Goal: Task Accomplishment & Management: Manage account settings

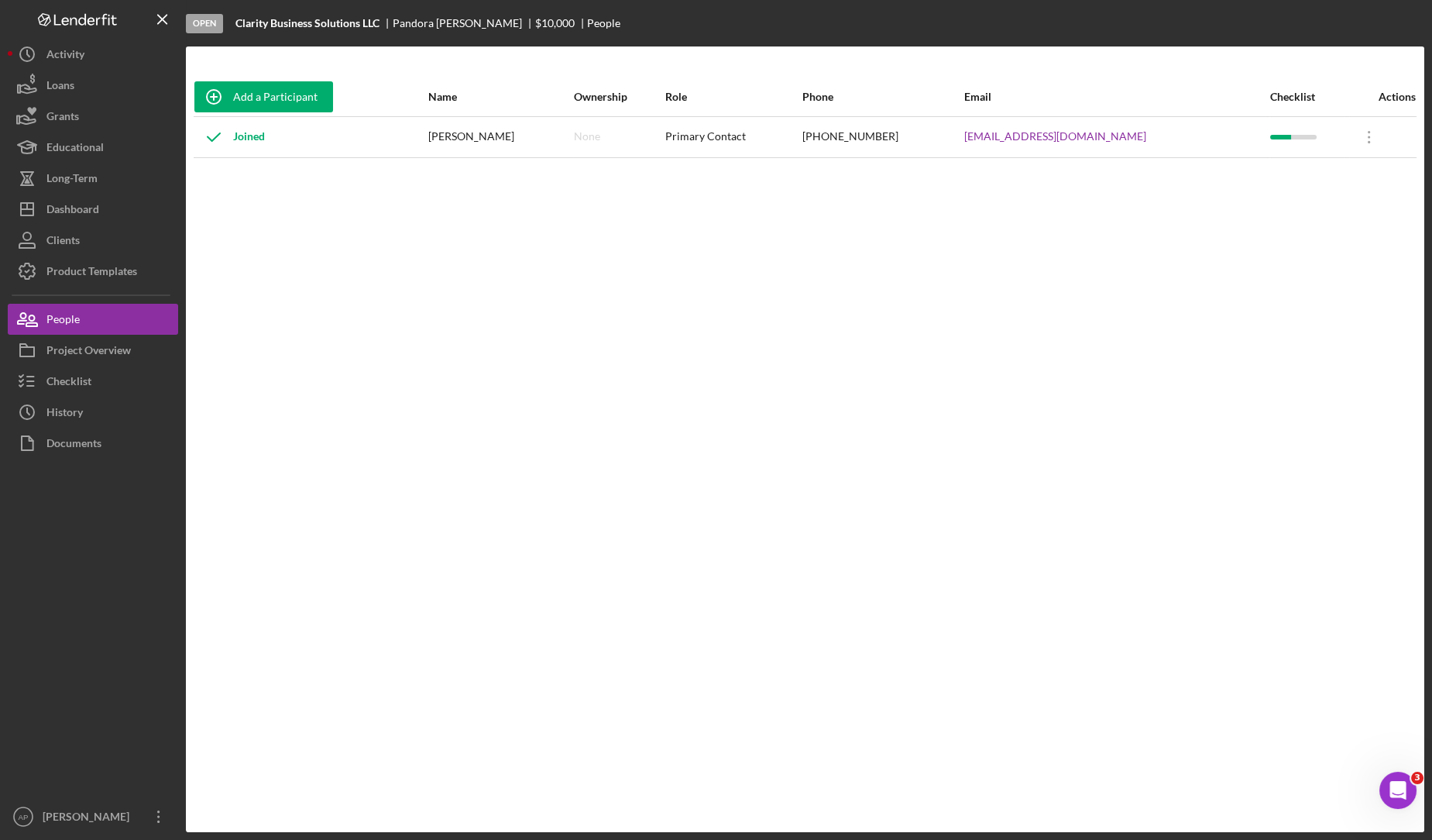
scroll to position [646, 0]
click at [1406, 795] on div "Open Intercom Messenger" at bounding box center [1396, 788] width 51 height 51
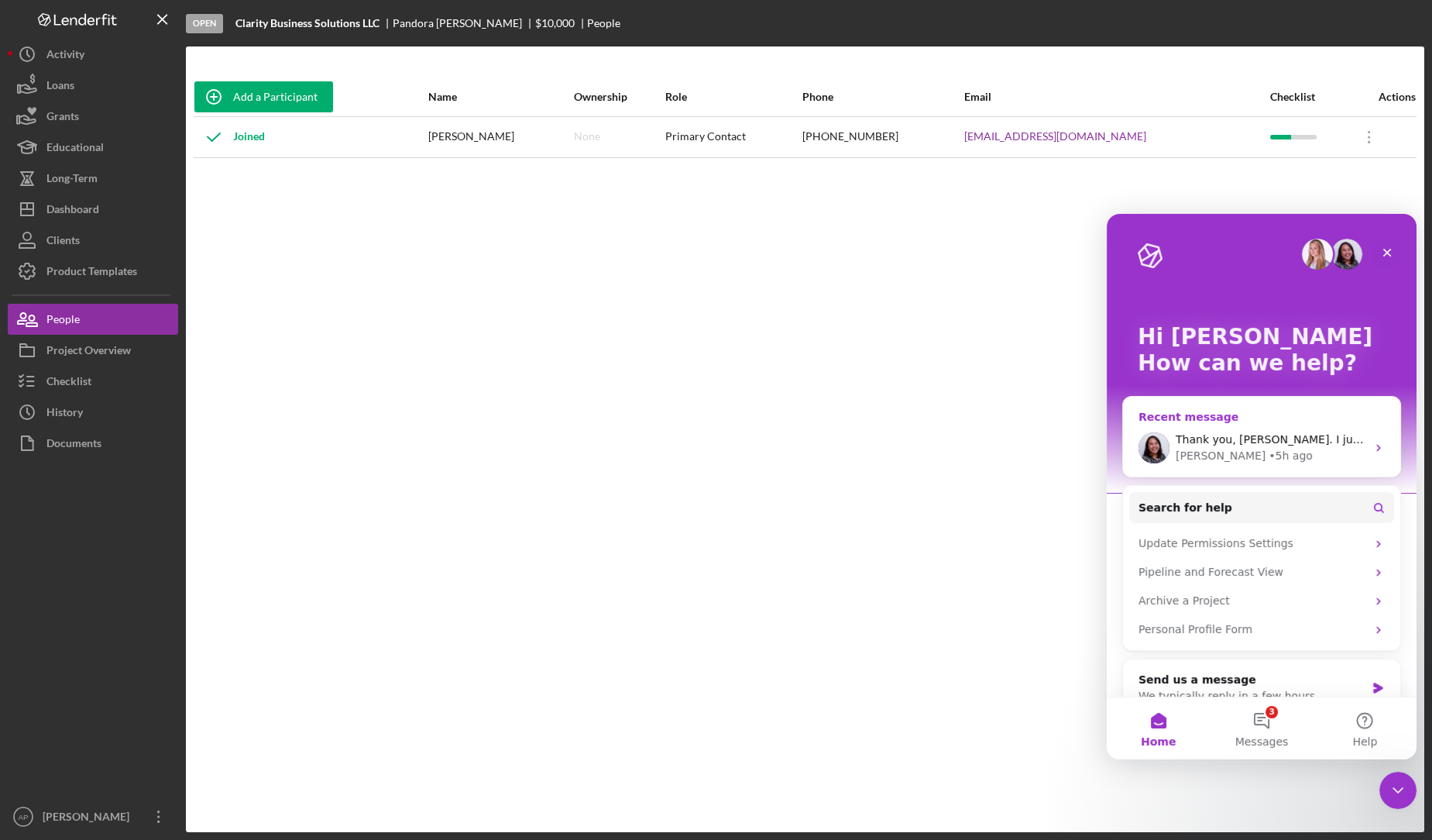
scroll to position [27, 0]
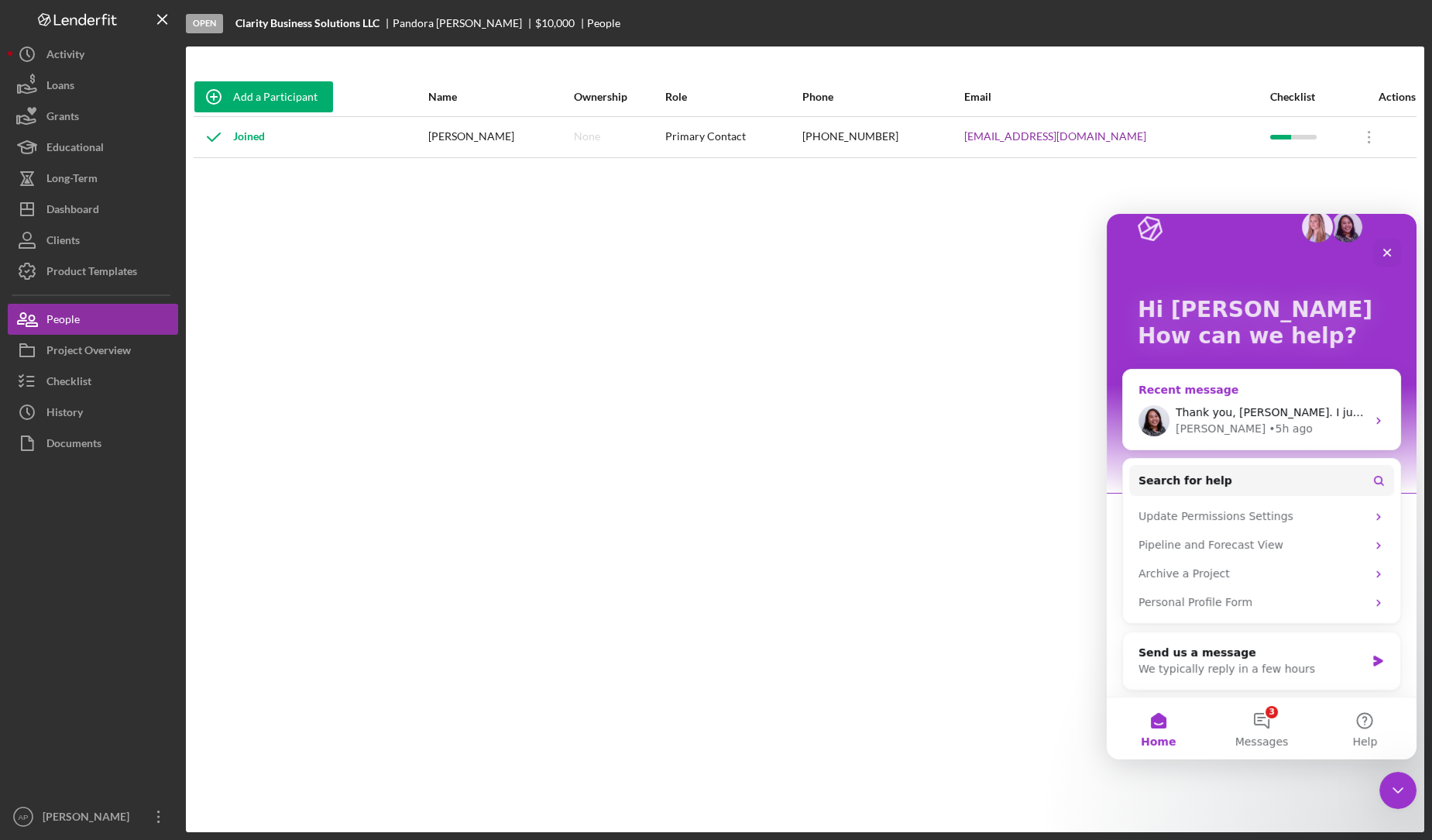
click at [1276, 421] on div "[PERSON_NAME] • 5h ago" at bounding box center [1271, 429] width 190 height 16
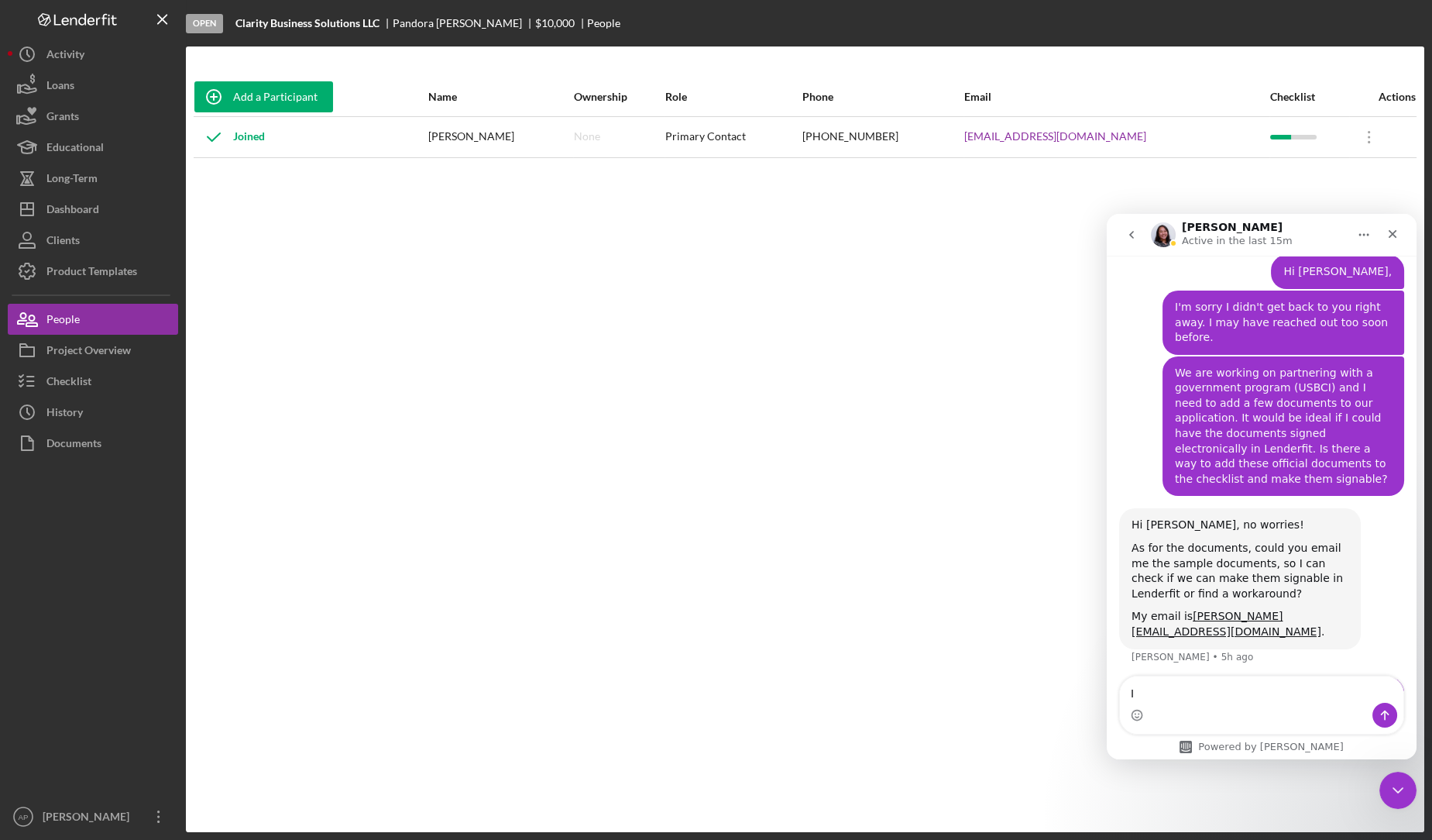
scroll to position [646, 0]
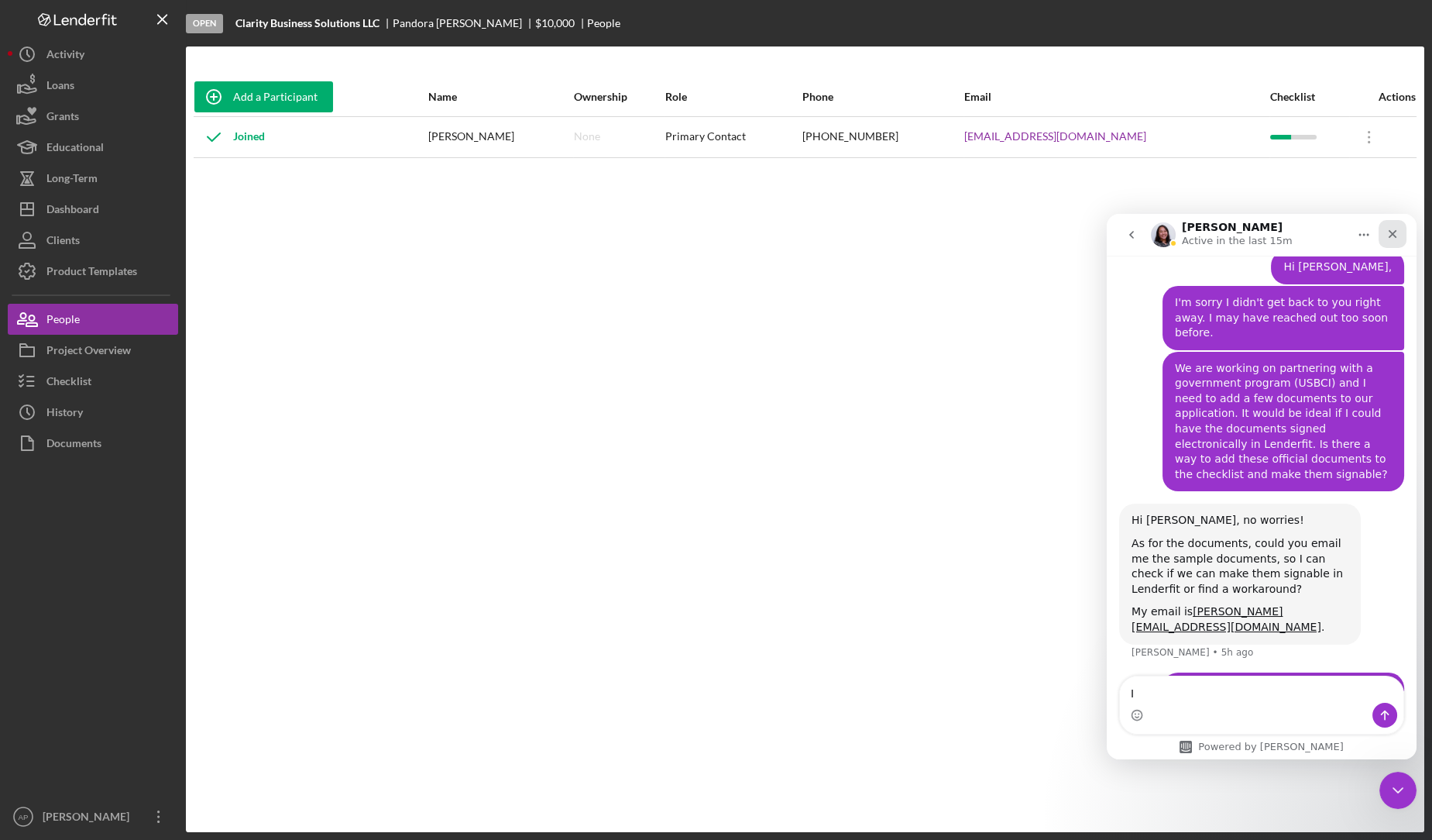
click at [1396, 232] on icon "Close" at bounding box center [1393, 234] width 13 height 13
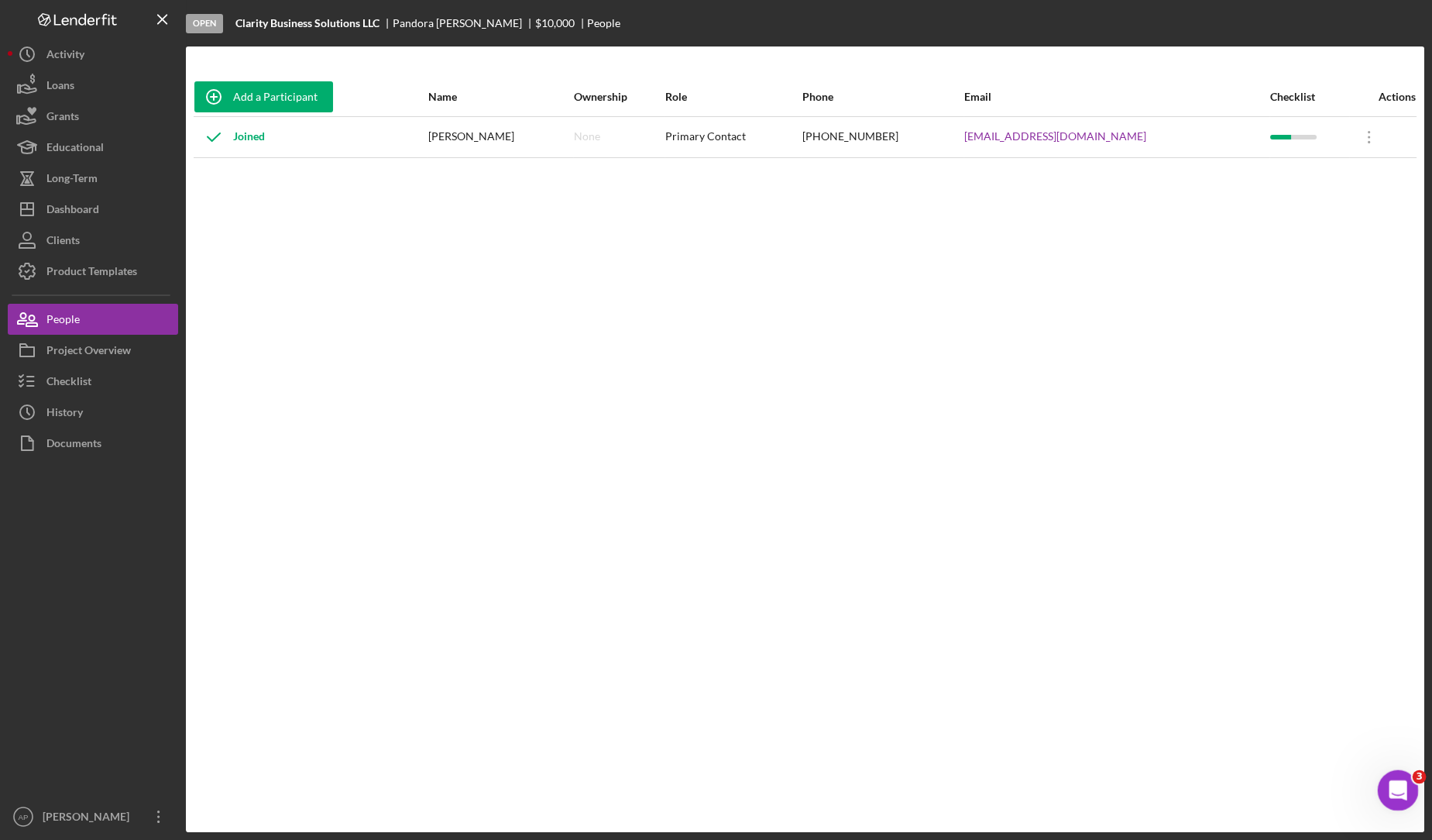
click at [1404, 802] on div "Open Intercom Messenger" at bounding box center [1396, 788] width 51 height 51
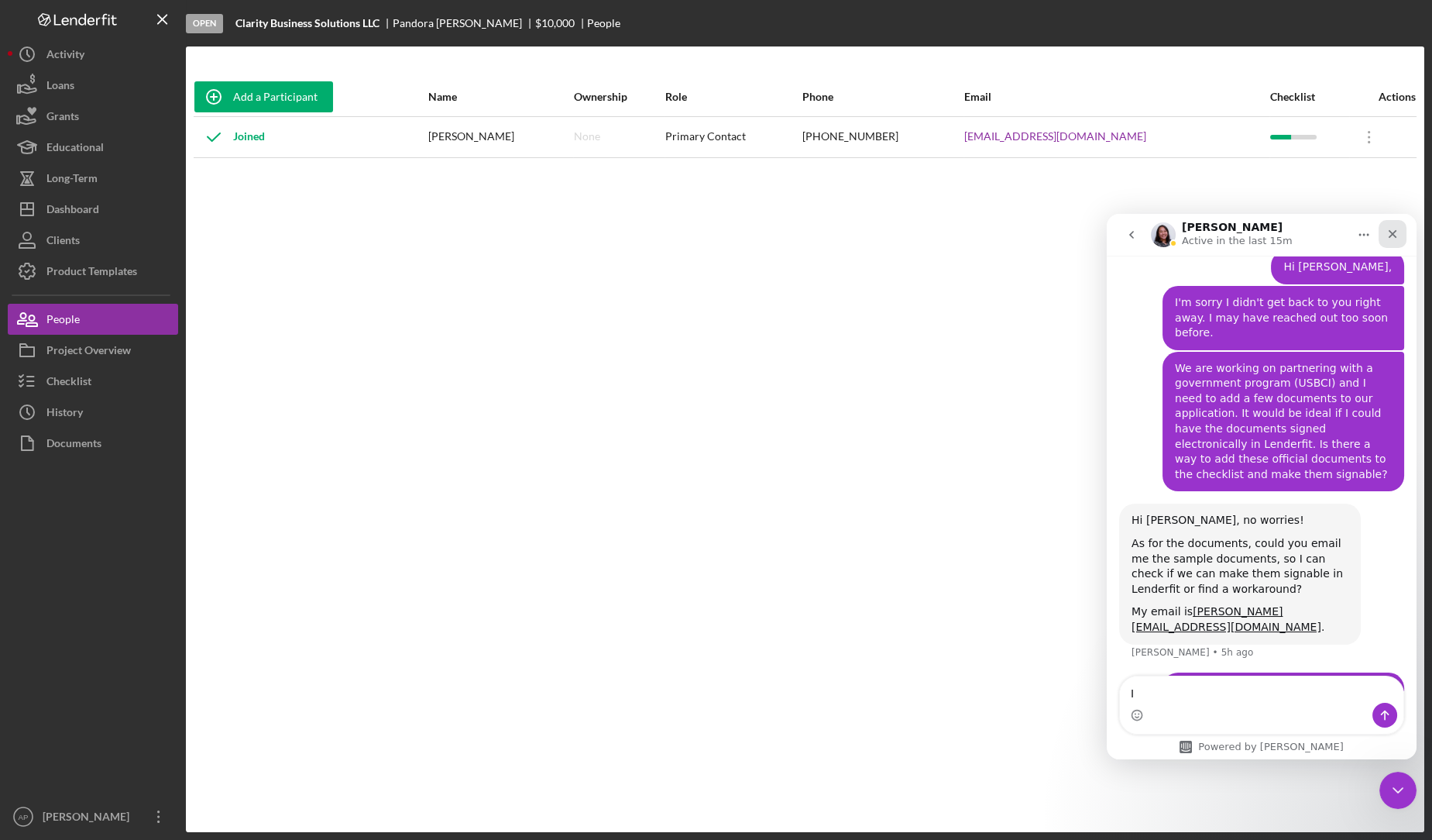
click at [1390, 234] on icon "Close" at bounding box center [1393, 234] width 13 height 13
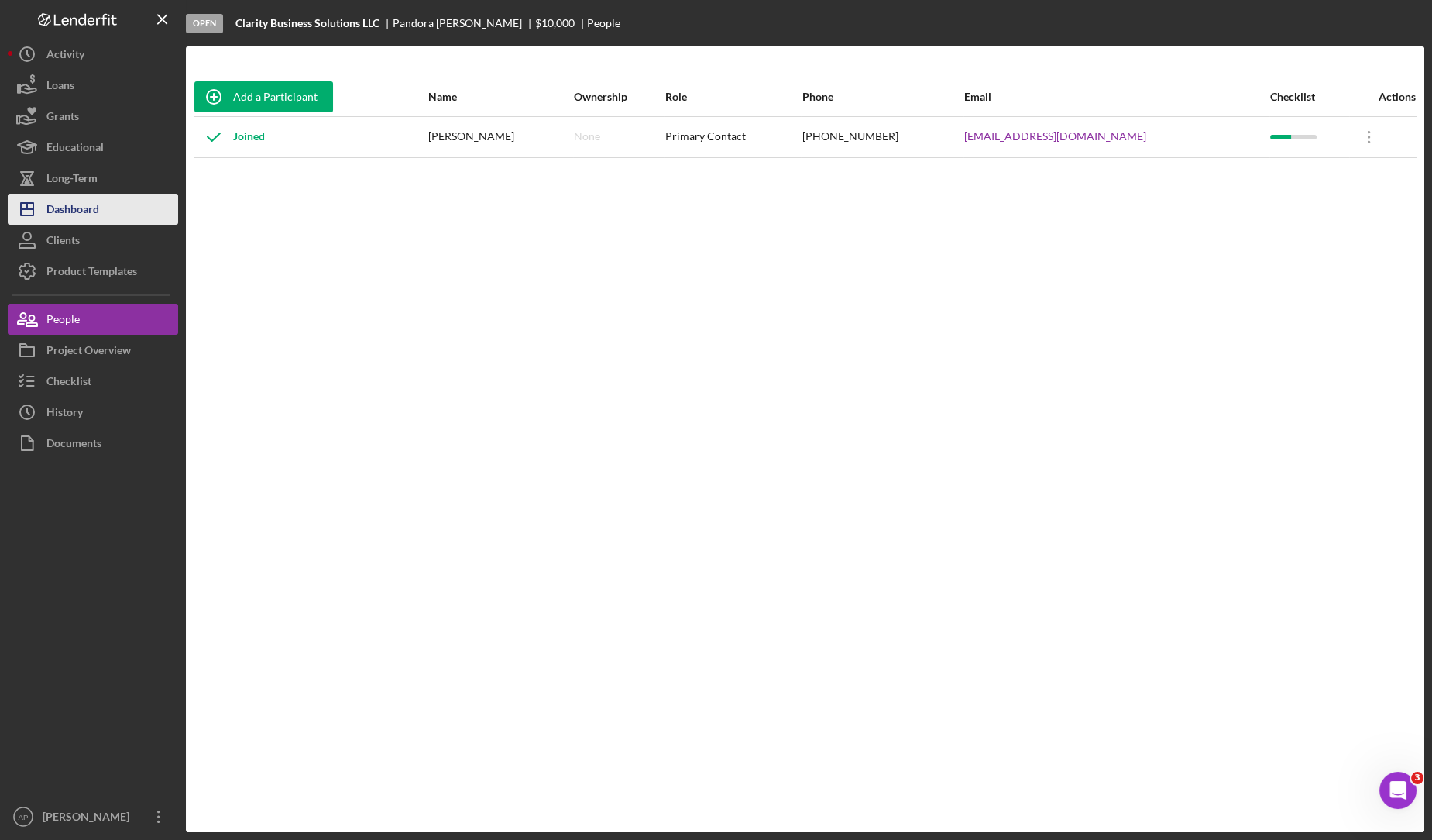
click at [100, 207] on button "Icon/Dashboard Dashboard" at bounding box center [92, 210] width 170 height 31
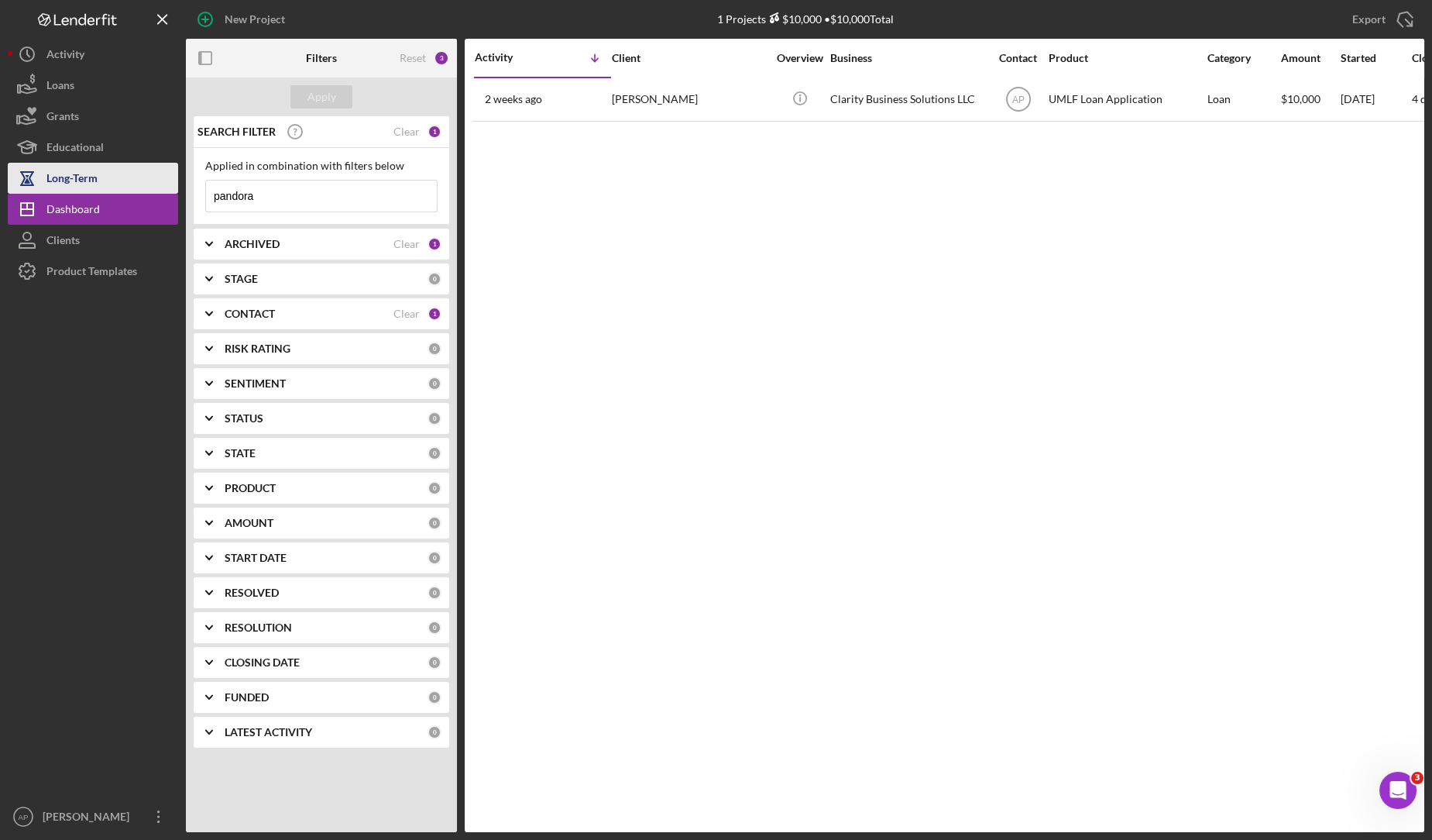
drag, startPoint x: 260, startPoint y: 195, endPoint x: 157, endPoint y: 188, distance: 103.2
click at [157, 188] on div "New Project 1 Projects $10,000 • $10,000 Total pandora Export Icon/Export Filte…" at bounding box center [716, 415] width 1417 height 832
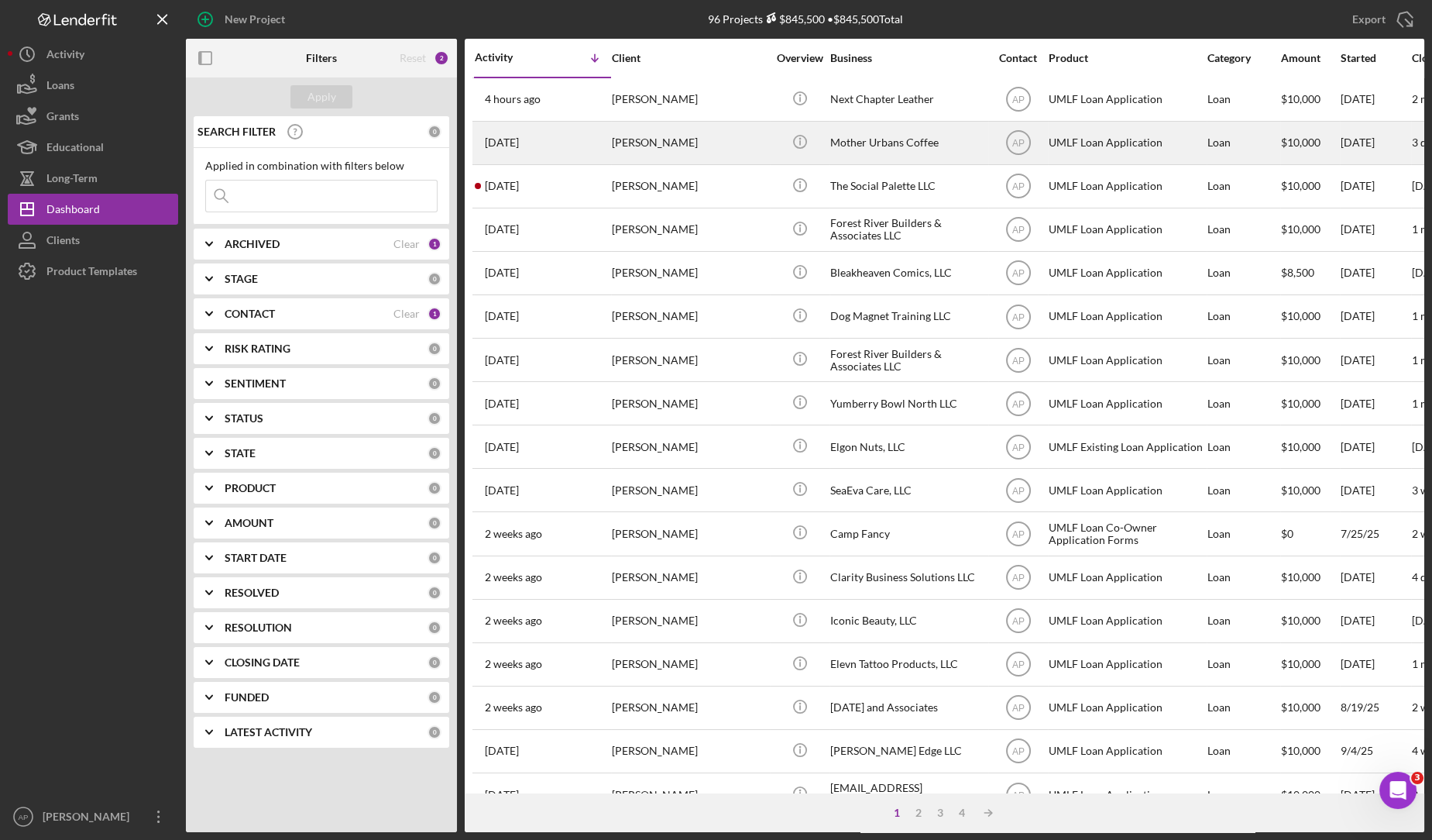
click at [725, 154] on div "[PERSON_NAME]" at bounding box center [689, 143] width 155 height 41
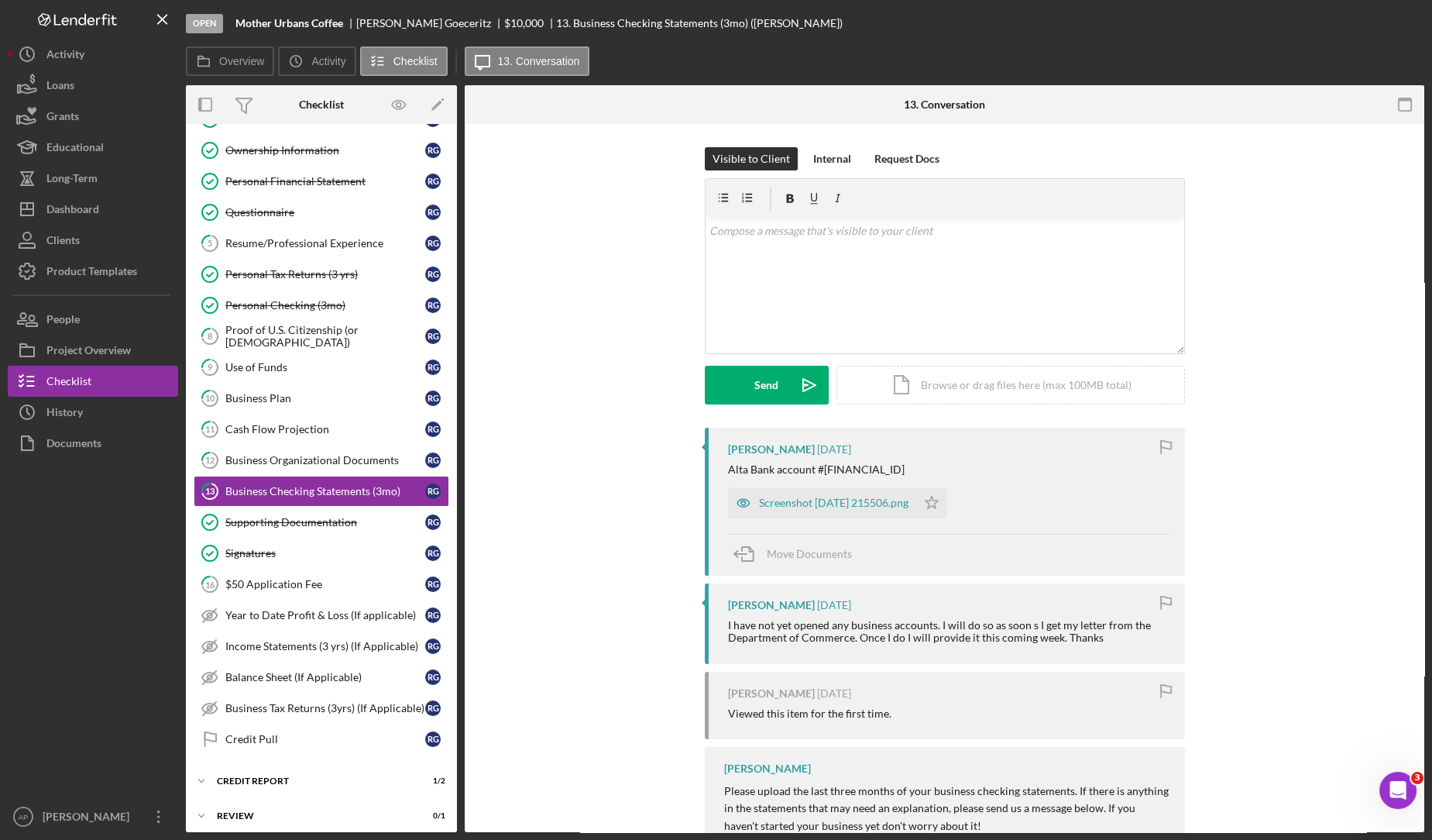
scroll to position [128, 0]
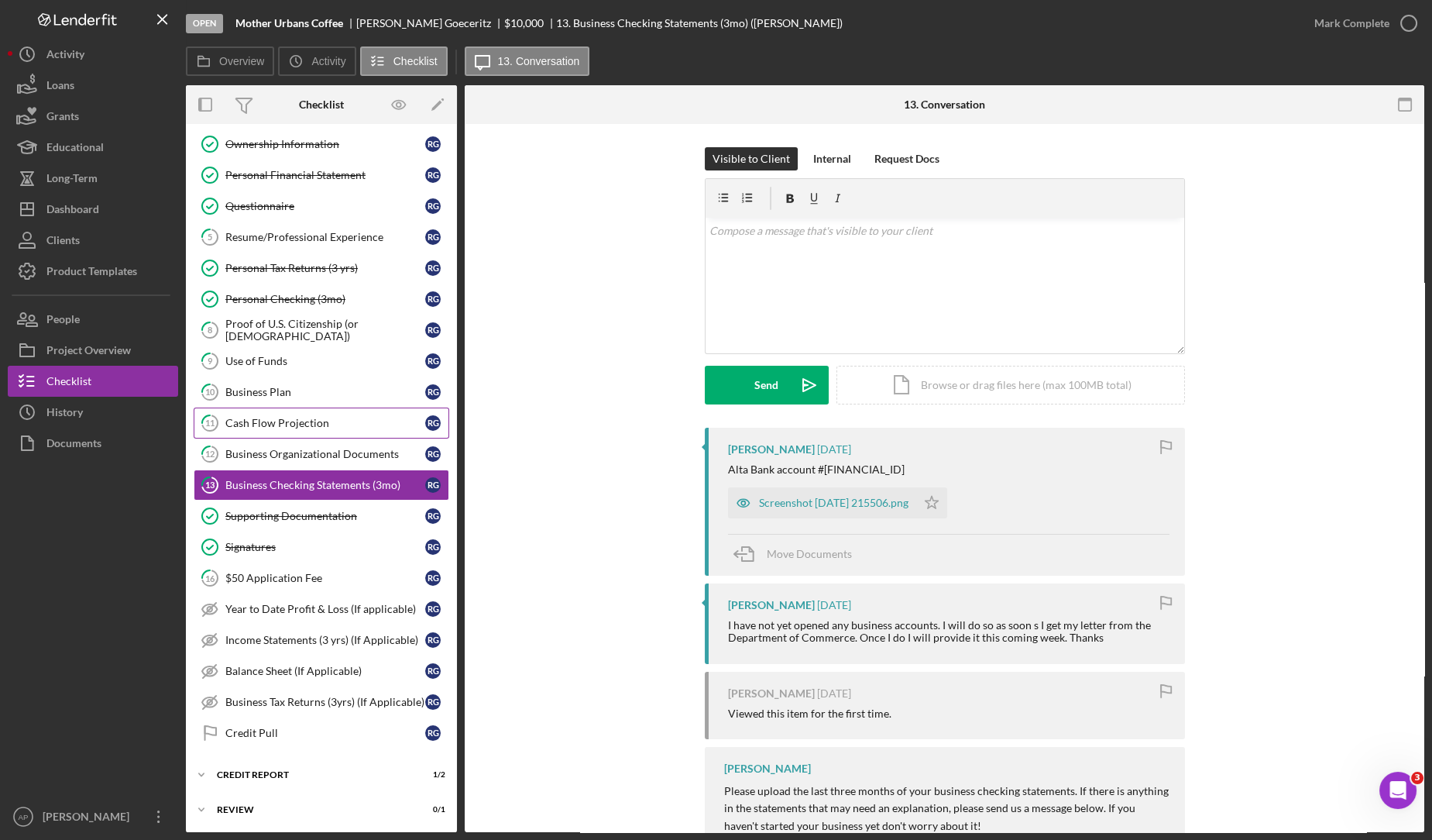
click at [352, 416] on div "Cash Flow Projection" at bounding box center [325, 423] width 199 height 13
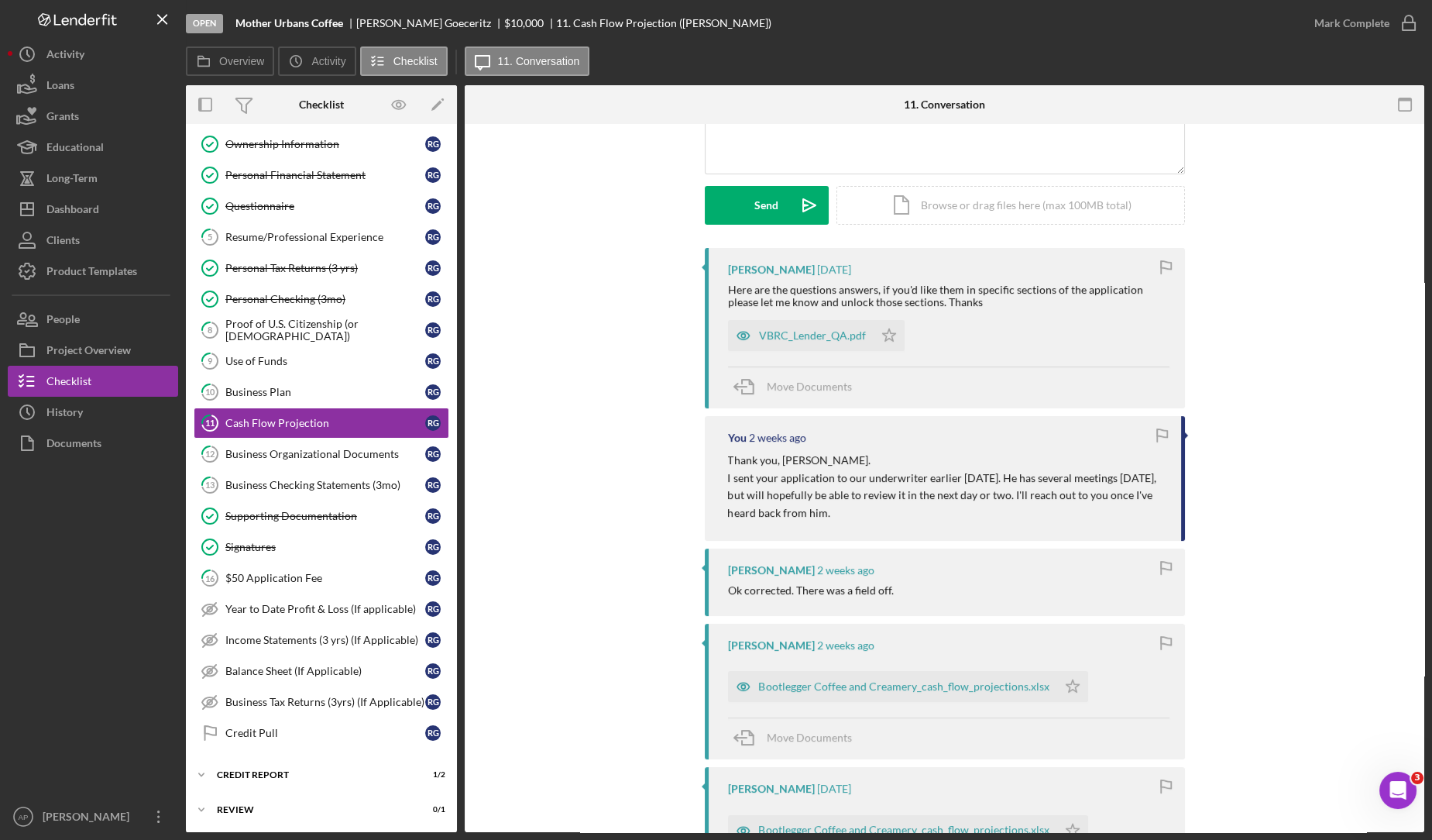
scroll to position [181, 0]
click at [880, 695] on div "Bootlegger Coffee and Creamery_cash_flow_projections.xlsx" at bounding box center [893, 684] width 329 height 31
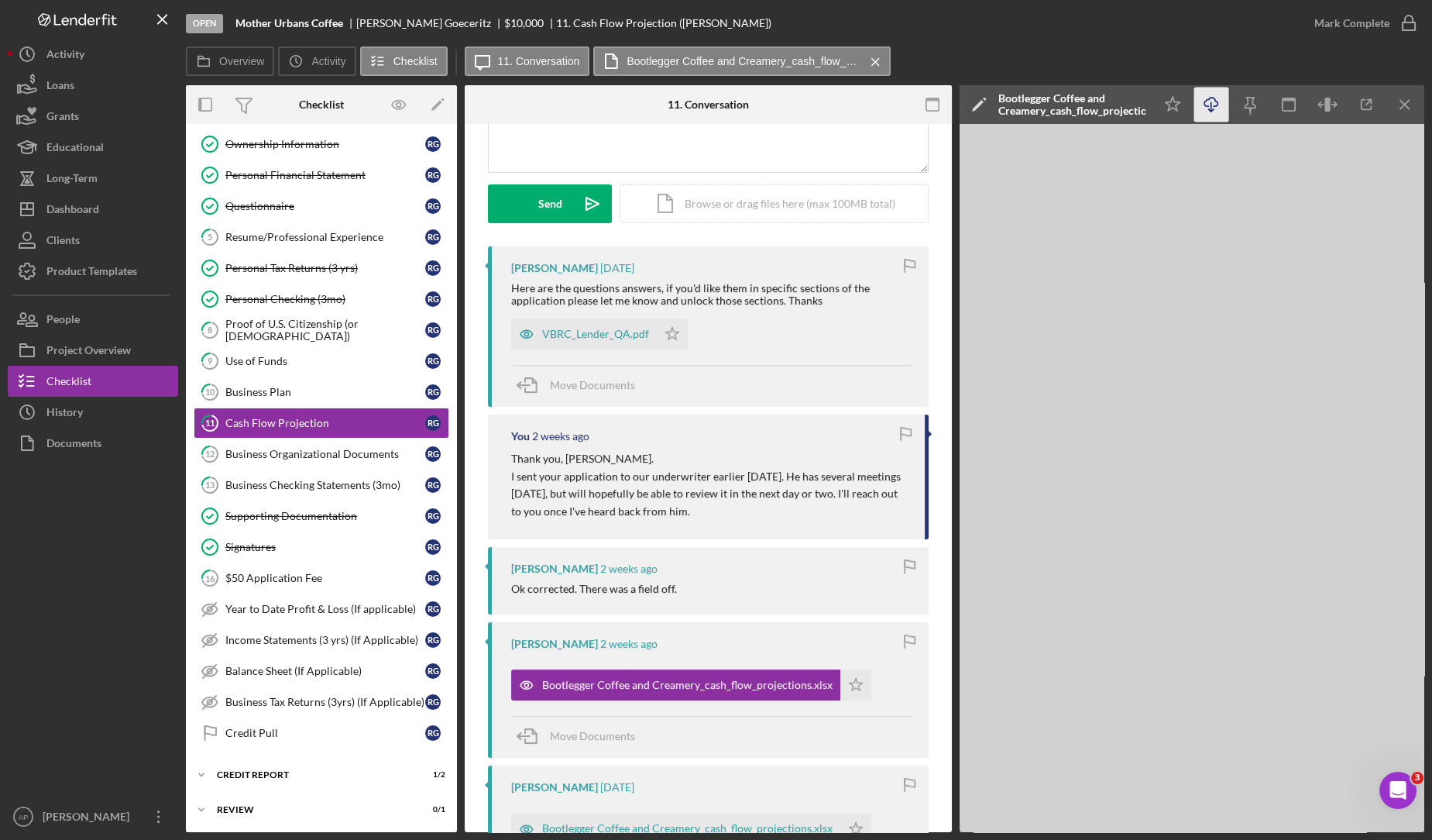
click at [1217, 102] on icon "button" at bounding box center [1211, 102] width 13 height 8
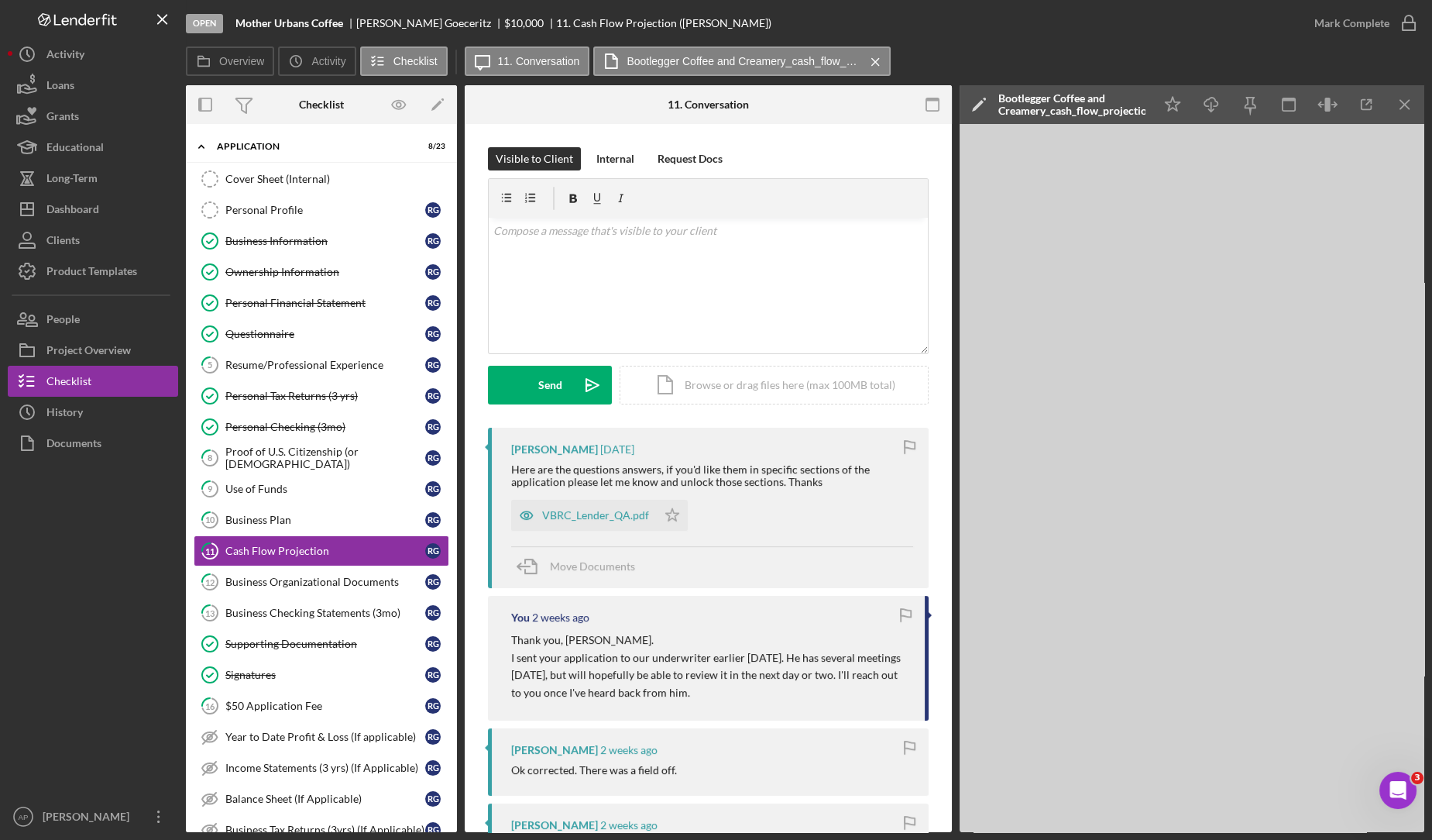
scroll to position [70, 0]
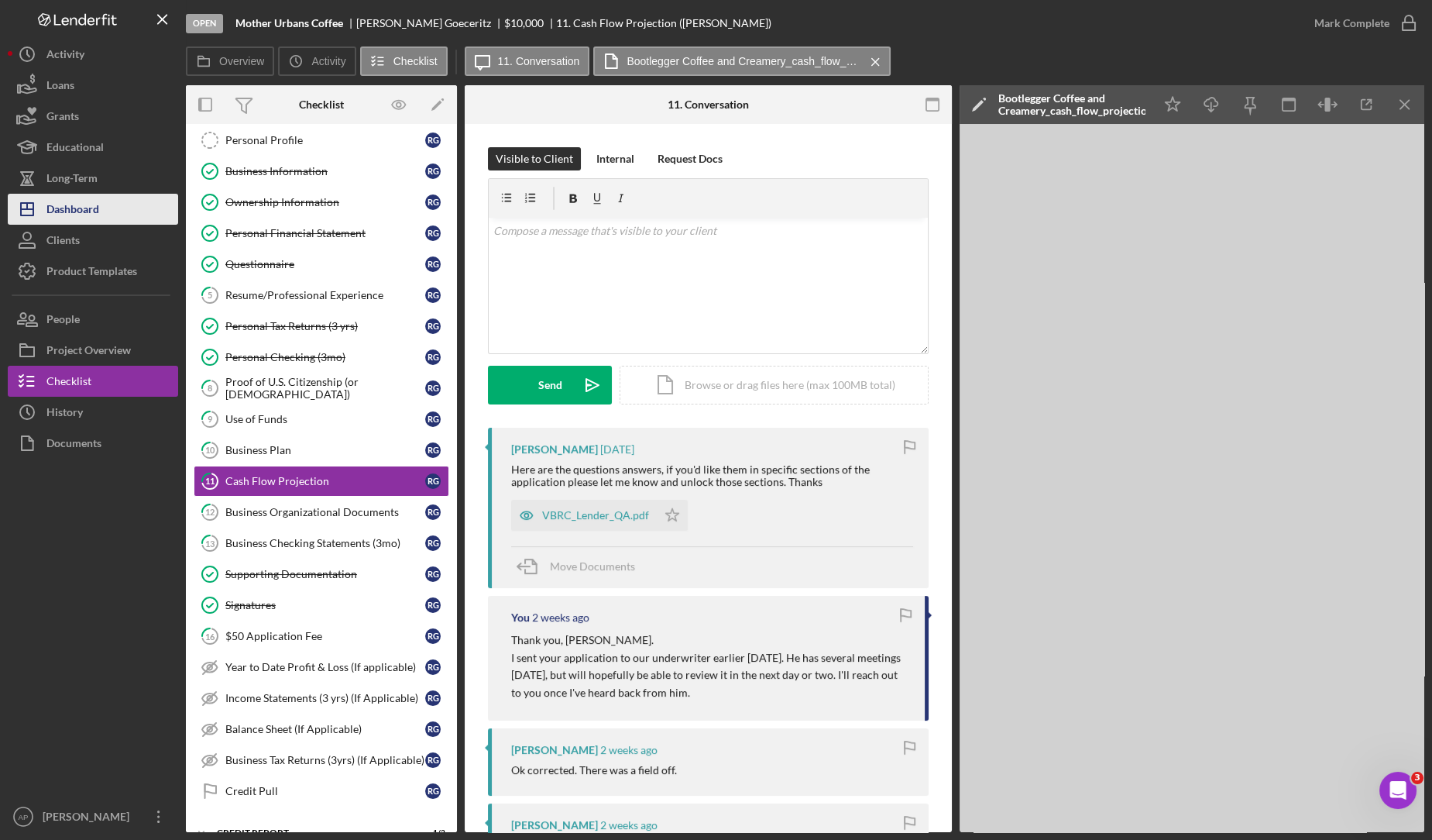
click at [101, 220] on button "Icon/Dashboard Dashboard" at bounding box center [92, 210] width 170 height 31
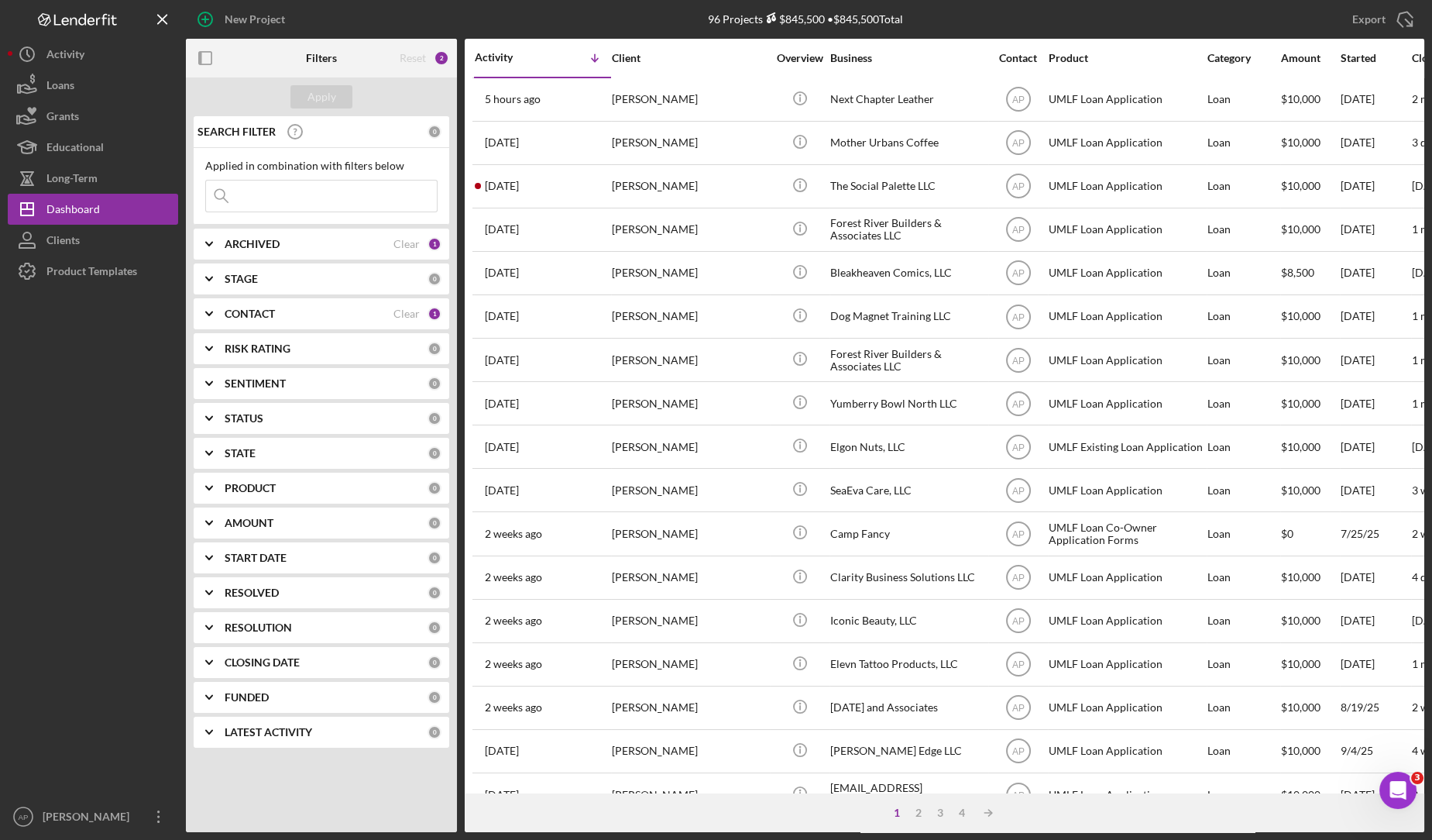
click at [298, 199] on input at bounding box center [321, 196] width 231 height 31
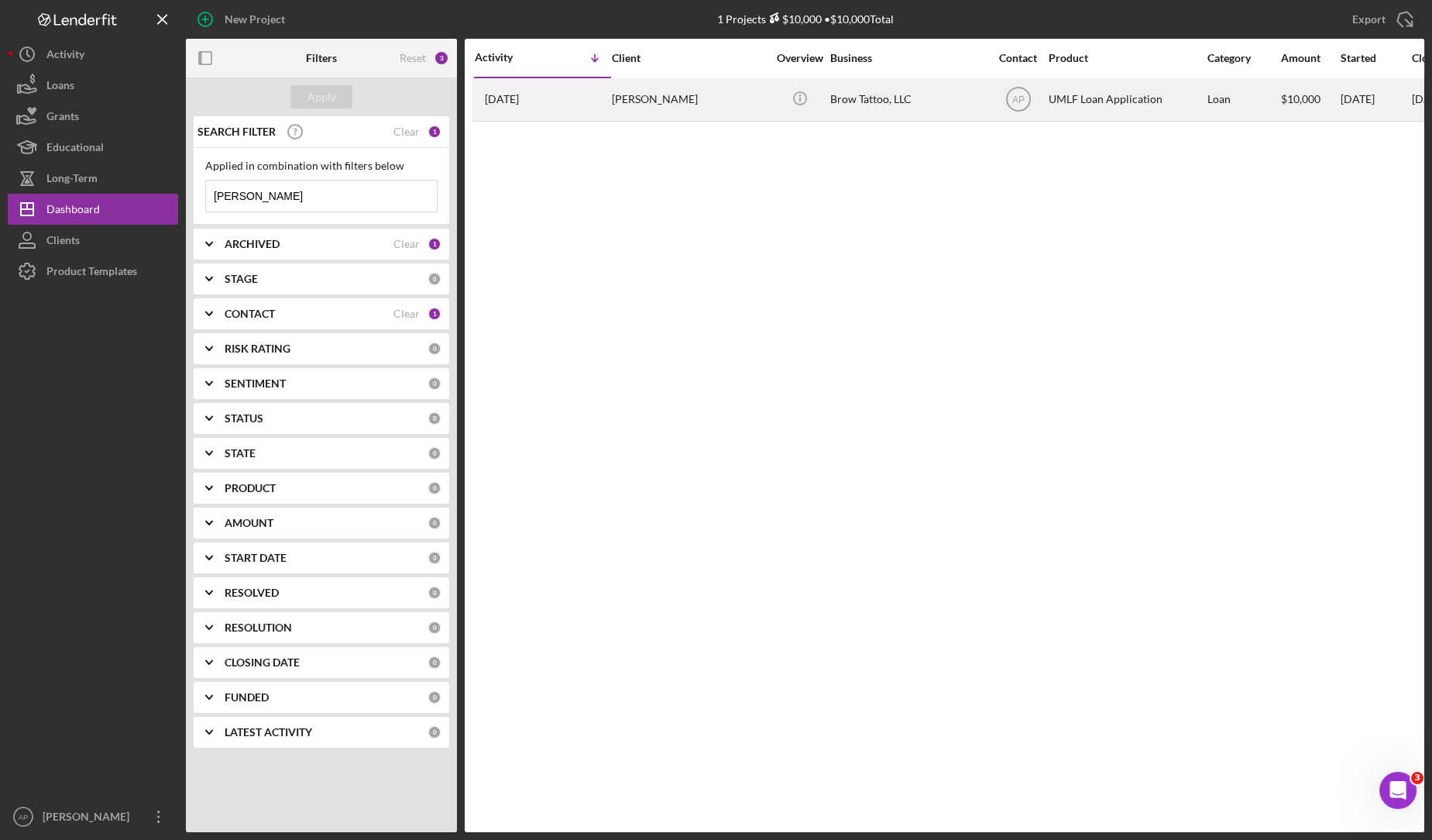
type input "[PERSON_NAME]"
click at [867, 104] on div "Brow Tattoo, LLC" at bounding box center [908, 99] width 155 height 41
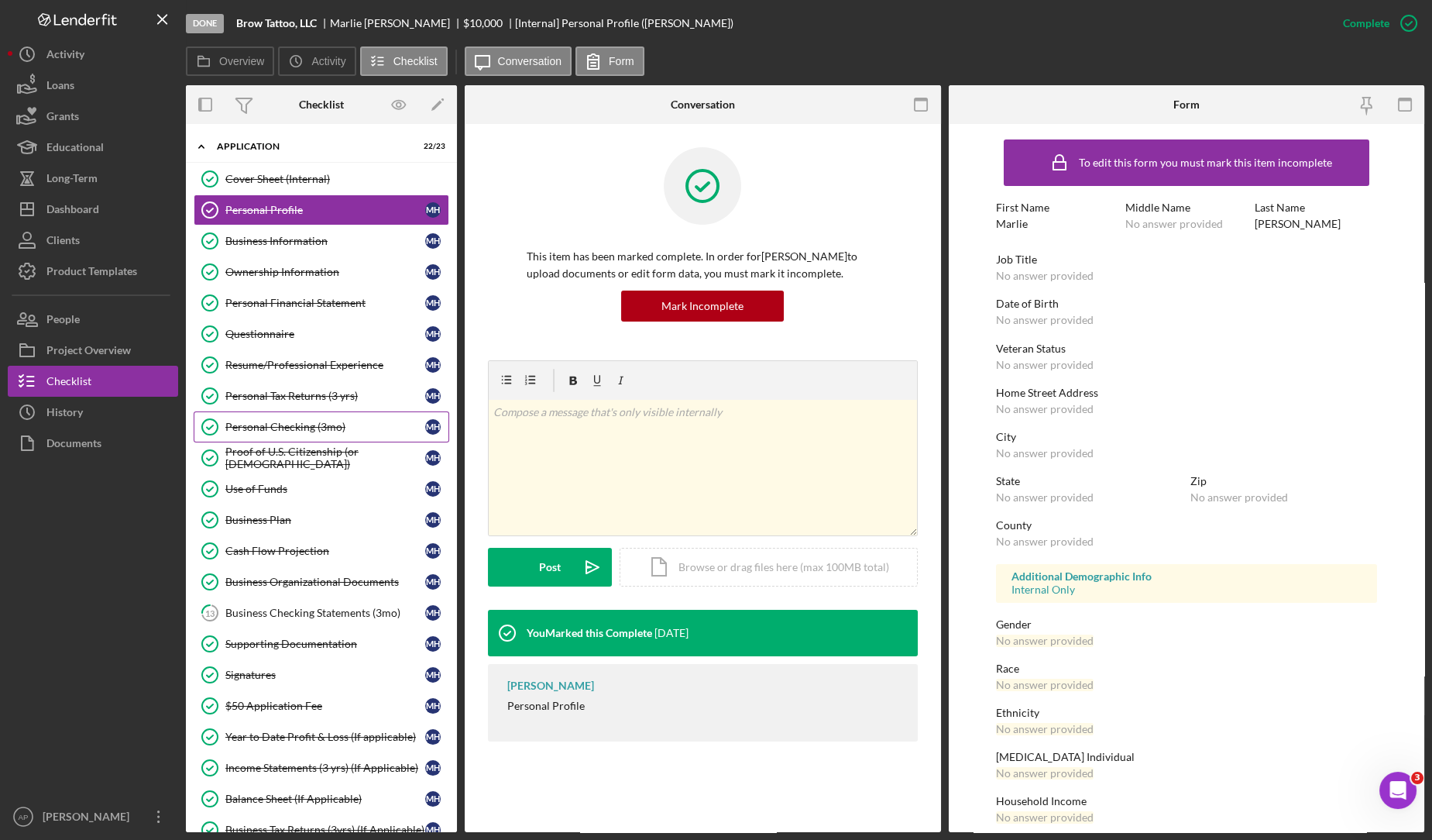
scroll to position [224, 0]
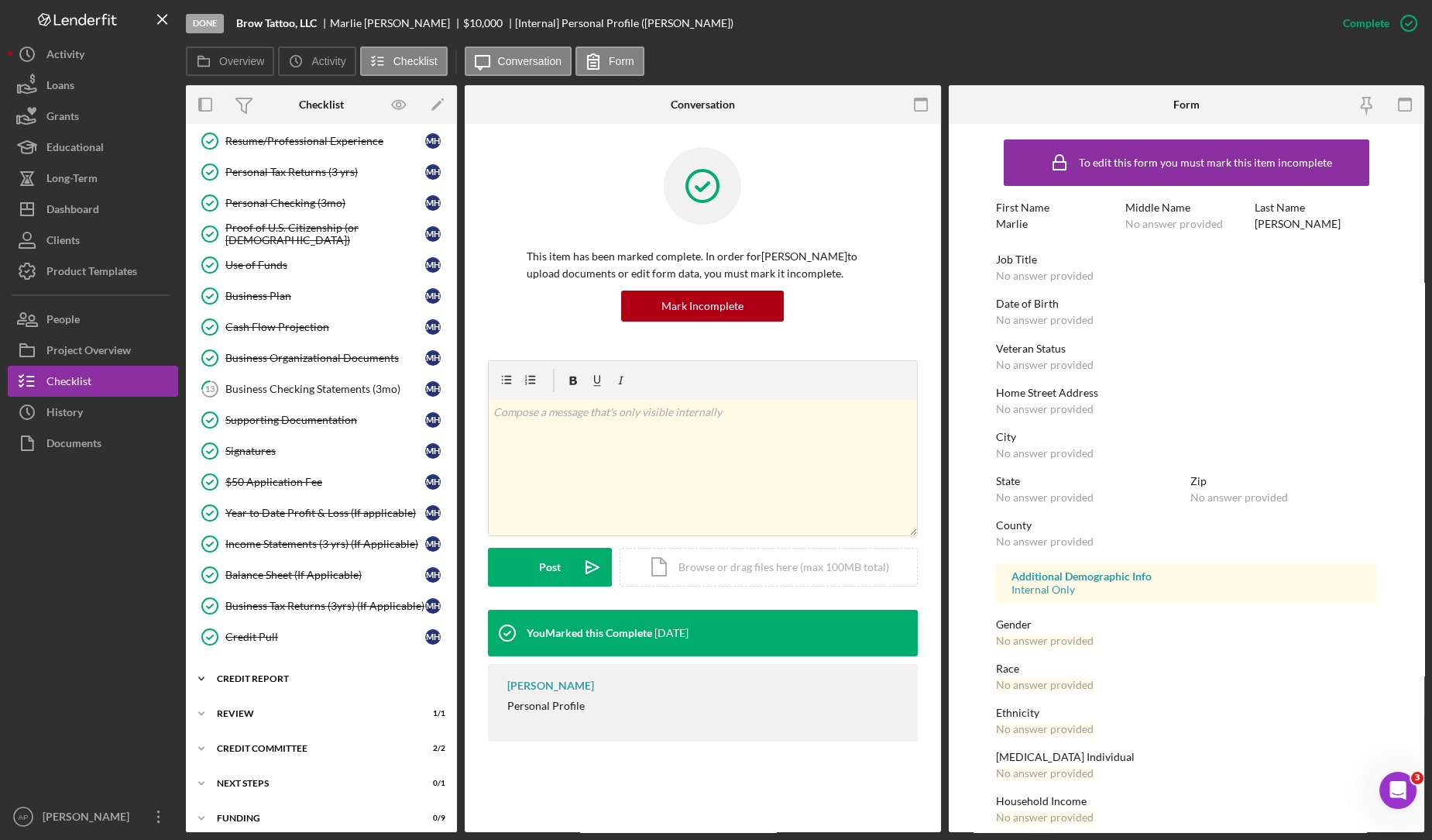
click at [203, 669] on icon "Icon/Expander" at bounding box center [201, 679] width 31 height 31
click at [202, 706] on icon "Icon/Expander" at bounding box center [201, 714] width 31 height 31
click at [205, 741] on icon "Icon/Expander" at bounding box center [201, 748] width 31 height 31
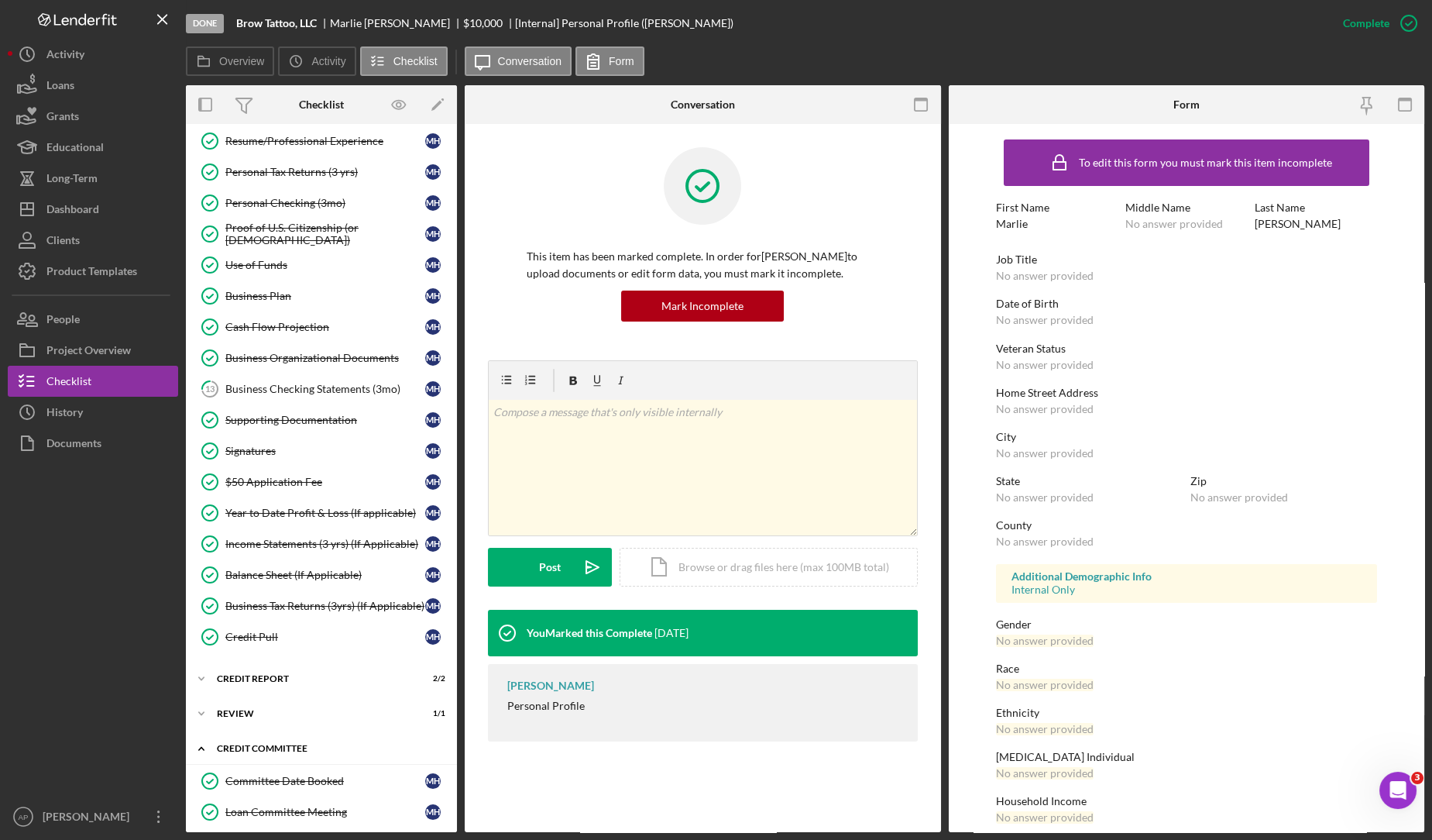
scroll to position [294, 0]
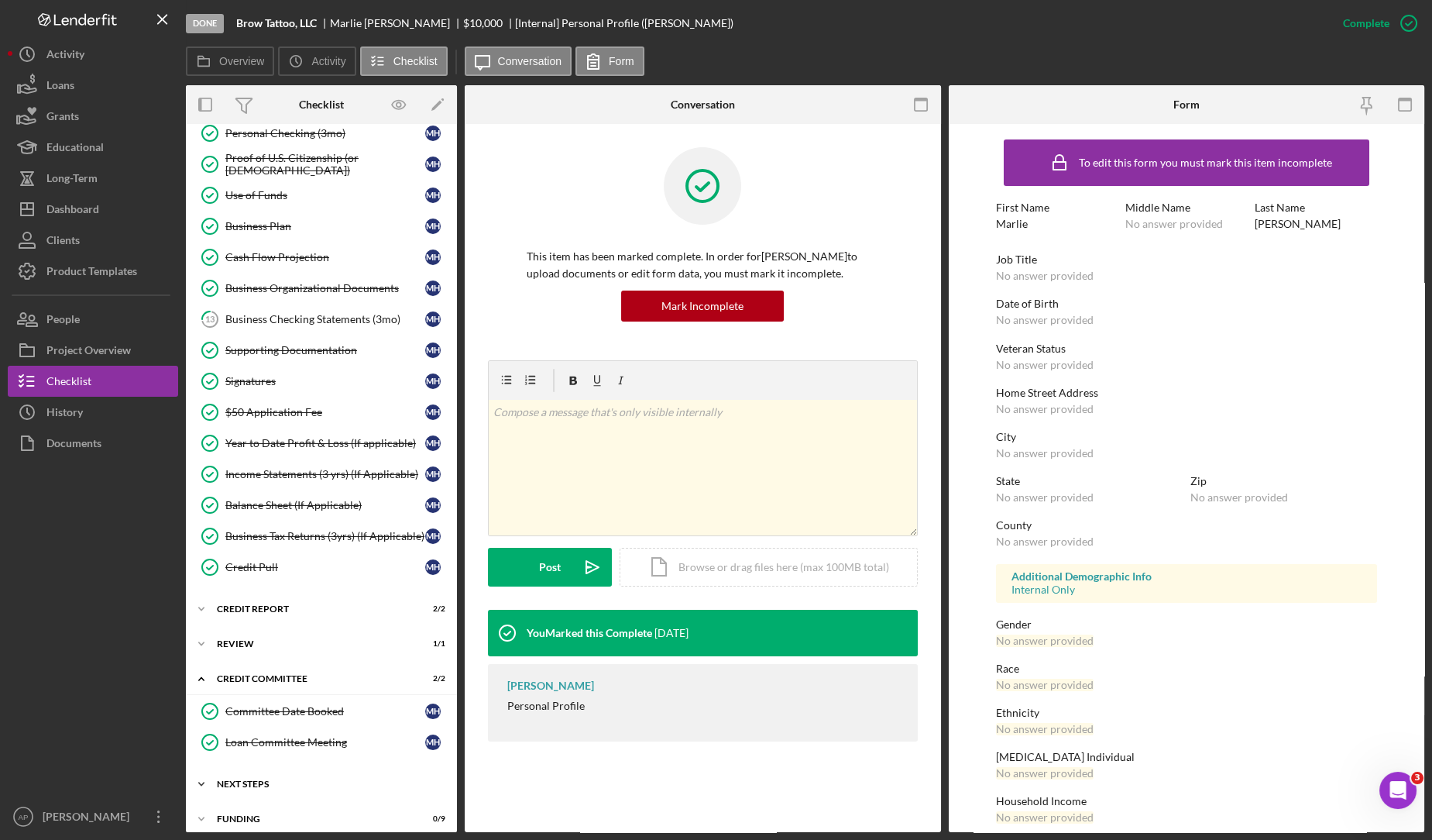
click at [205, 776] on icon "Icon/Expander" at bounding box center [201, 784] width 31 height 31
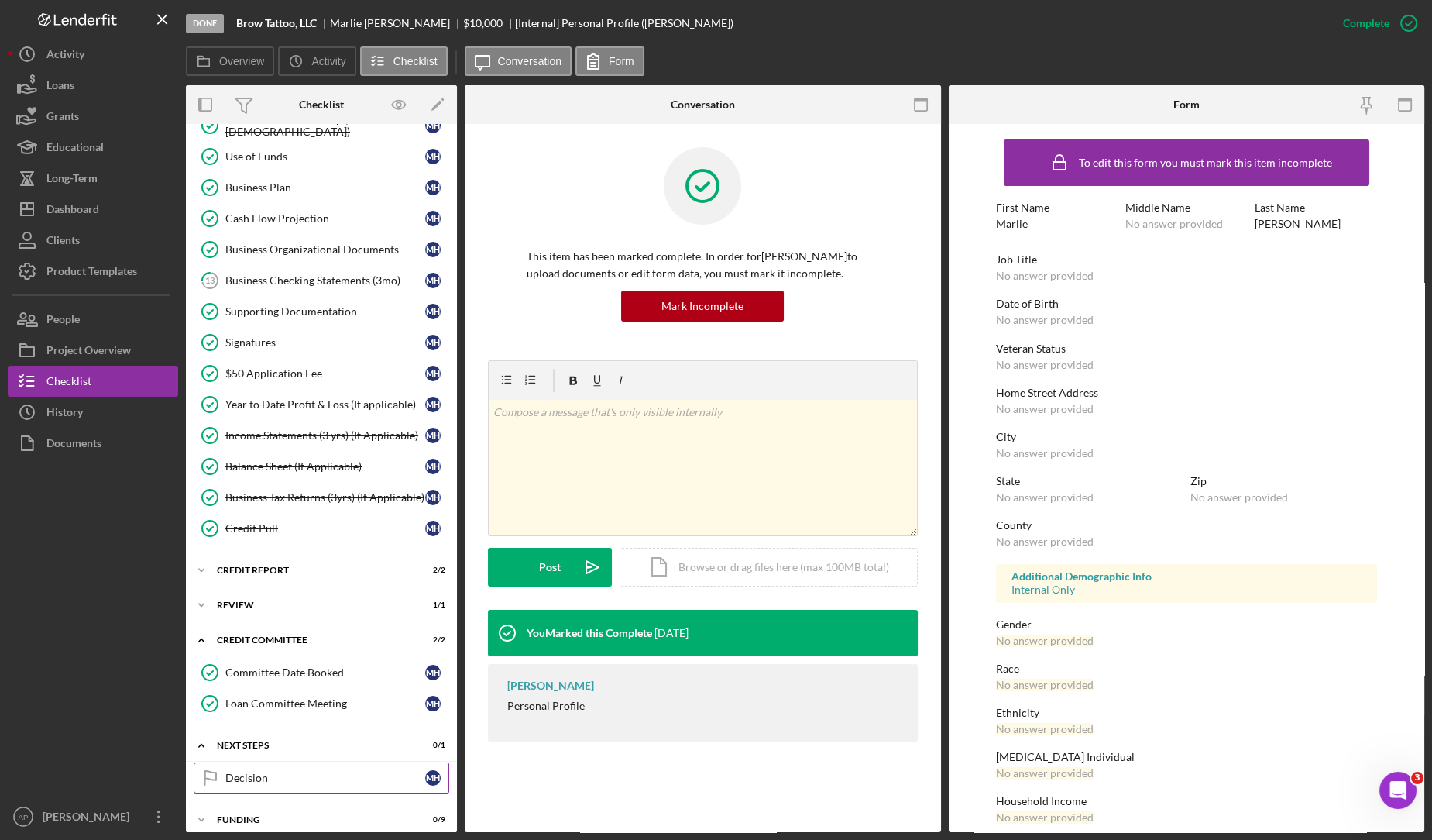
click at [250, 762] on link "Decision Decision M H" at bounding box center [321, 778] width 255 height 31
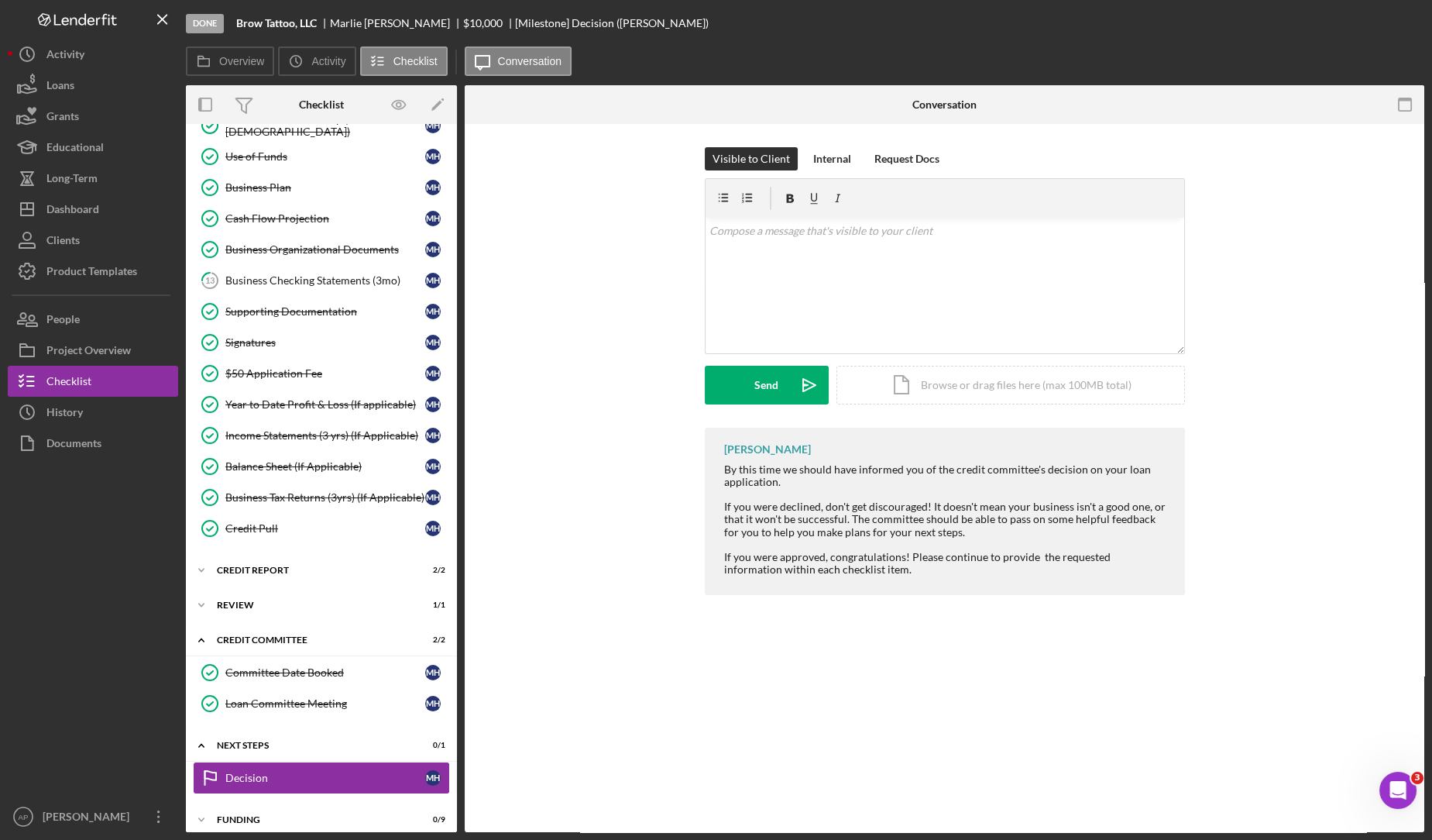
scroll to position [332, 0]
click at [1341, 27] on div "Mark Complete" at bounding box center [1352, 23] width 75 height 31
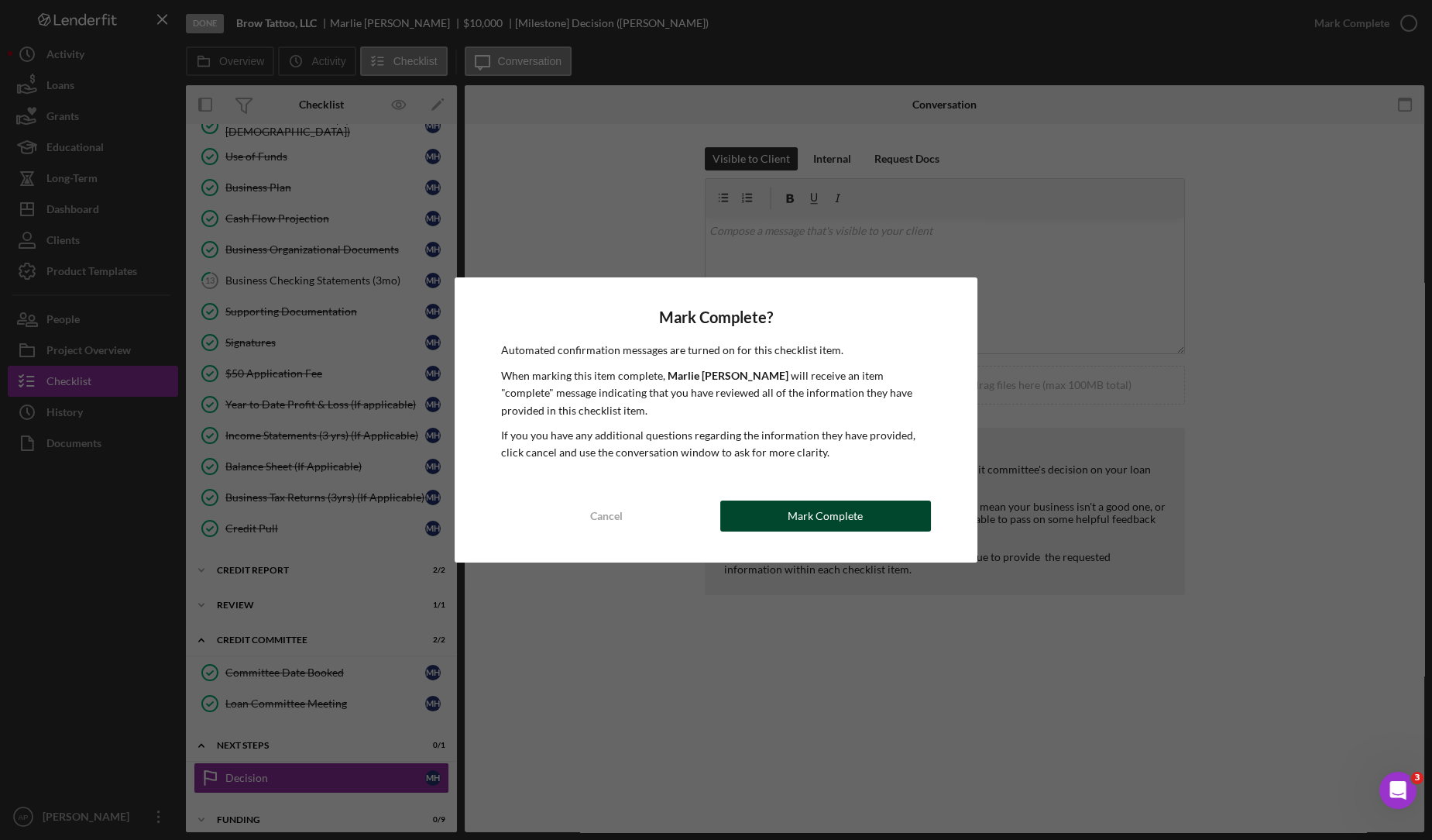
click at [808, 513] on div "Mark Complete" at bounding box center [825, 516] width 75 height 31
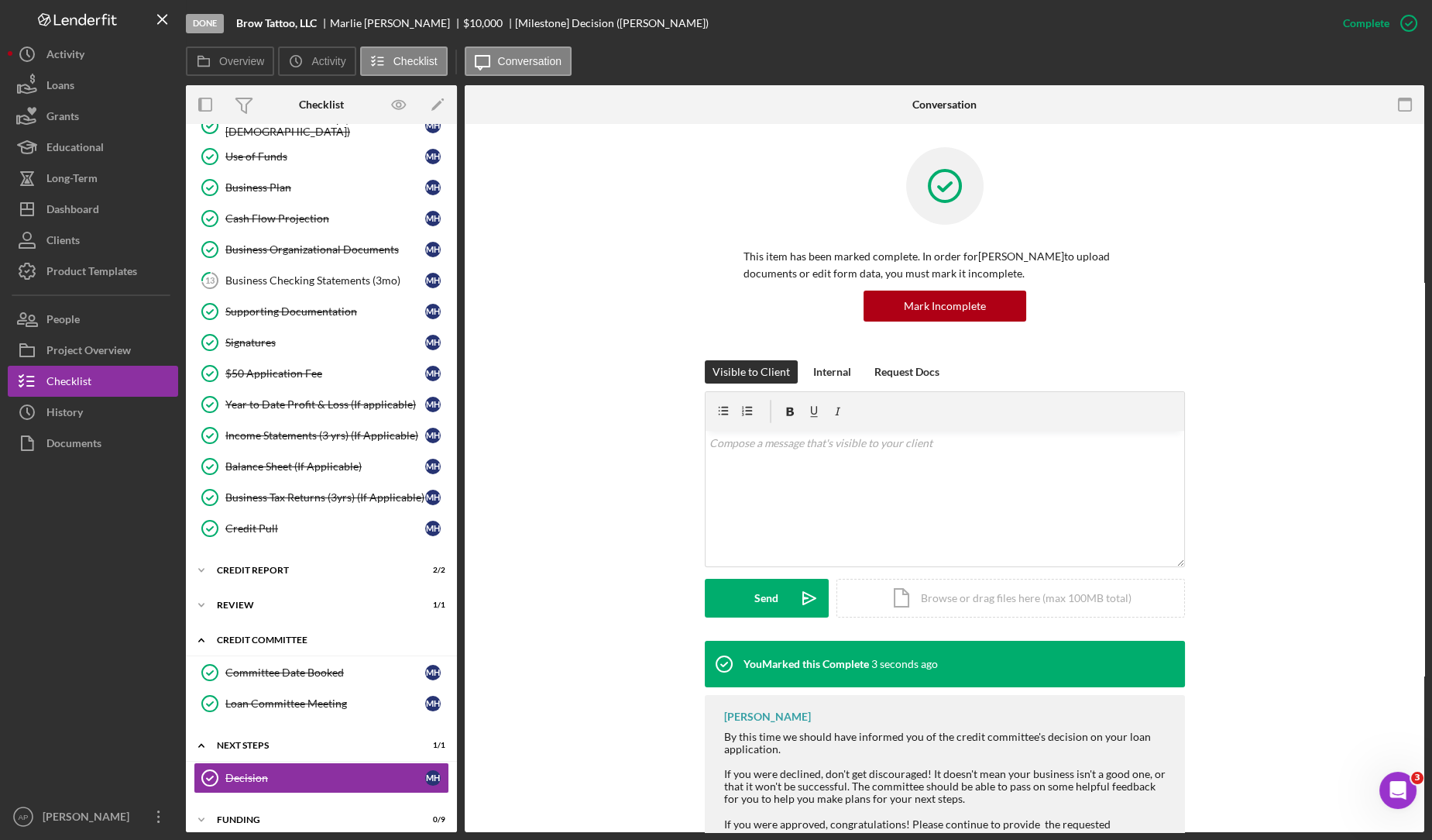
click at [203, 636] on icon "Icon/Expander" at bounding box center [201, 640] width 31 height 31
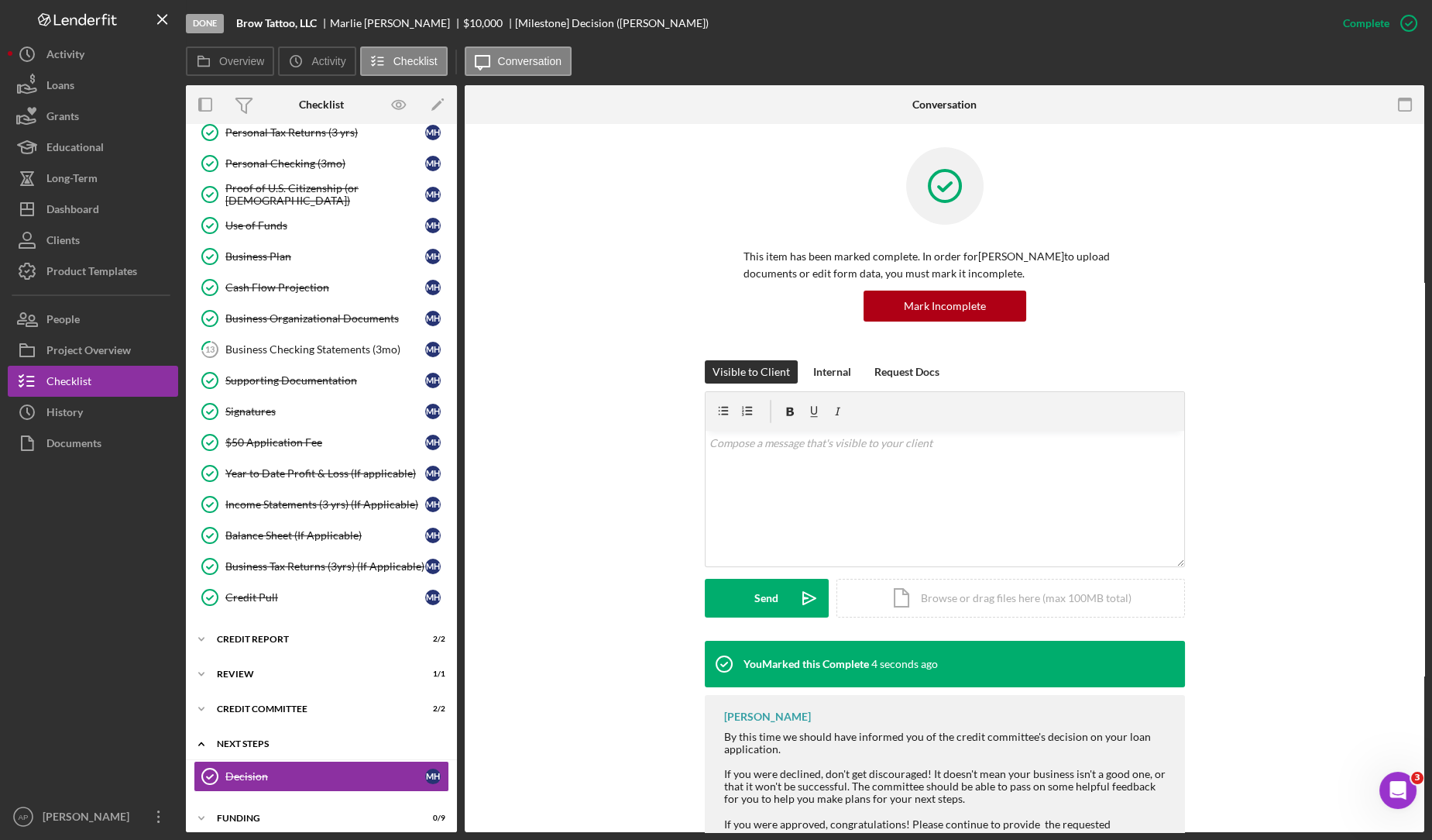
click at [203, 730] on icon "Icon/Expander" at bounding box center [201, 744] width 31 height 31
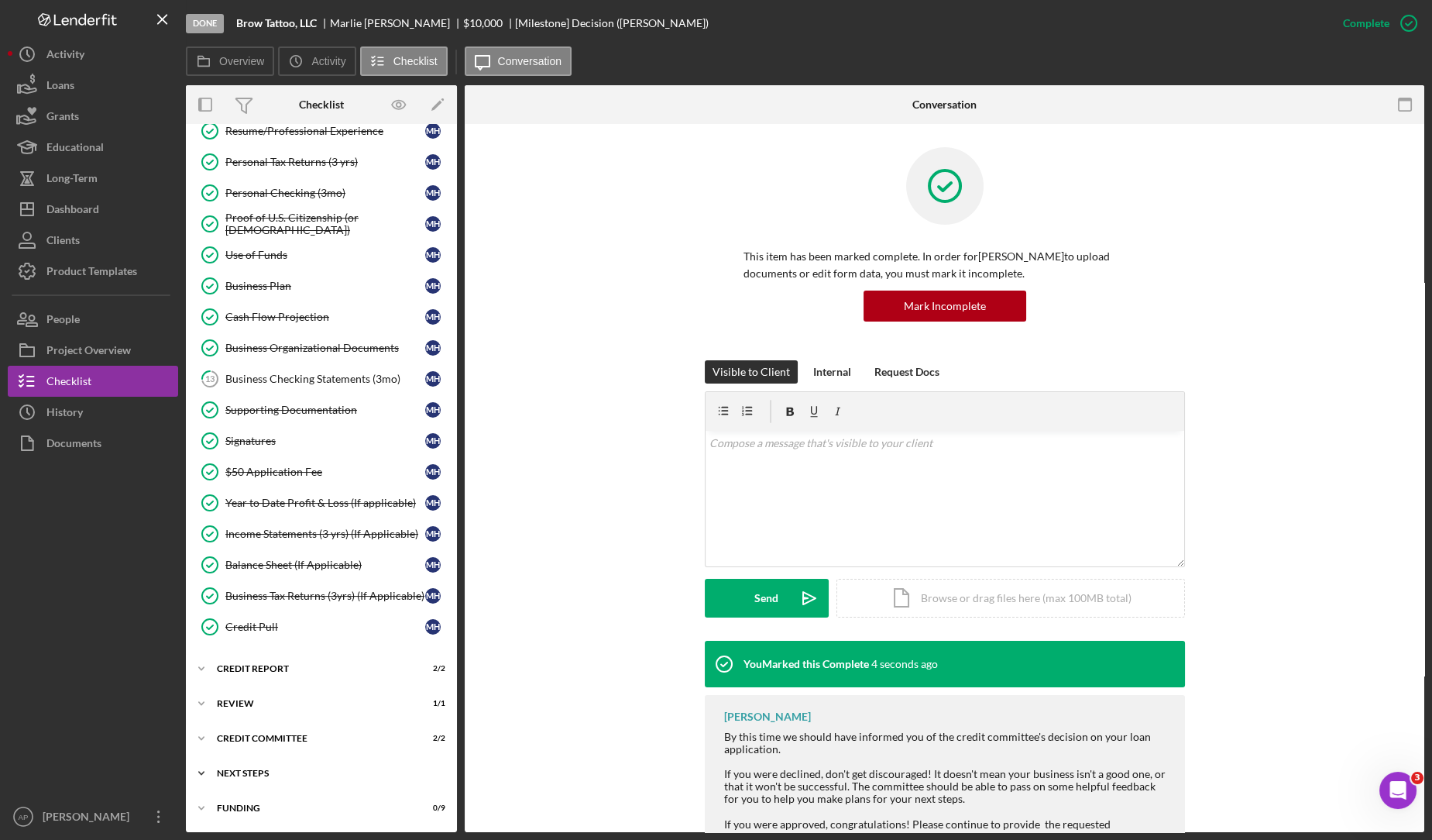
scroll to position [224, 0]
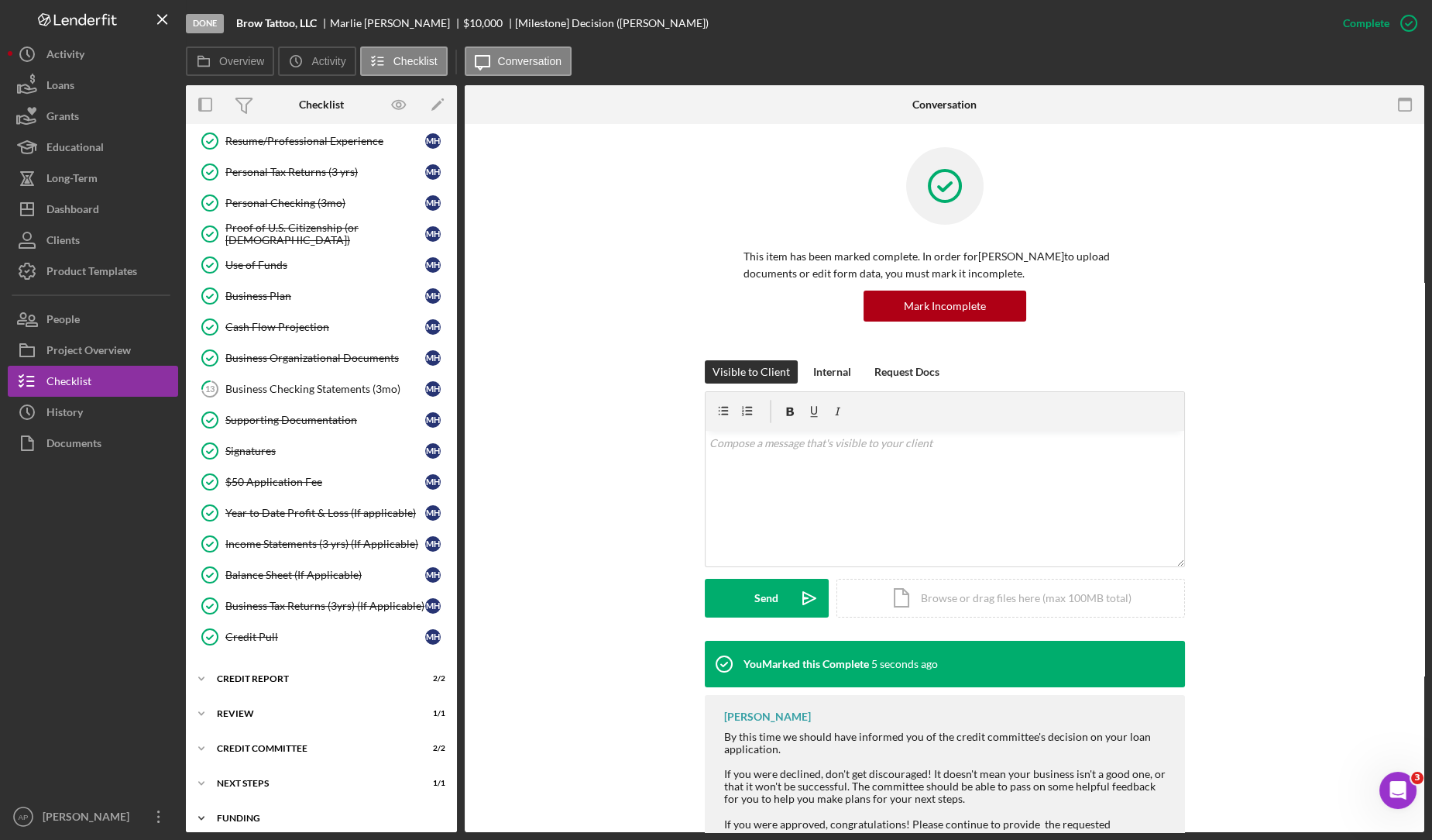
click at [202, 816] on icon "Icon/Expander" at bounding box center [201, 818] width 31 height 31
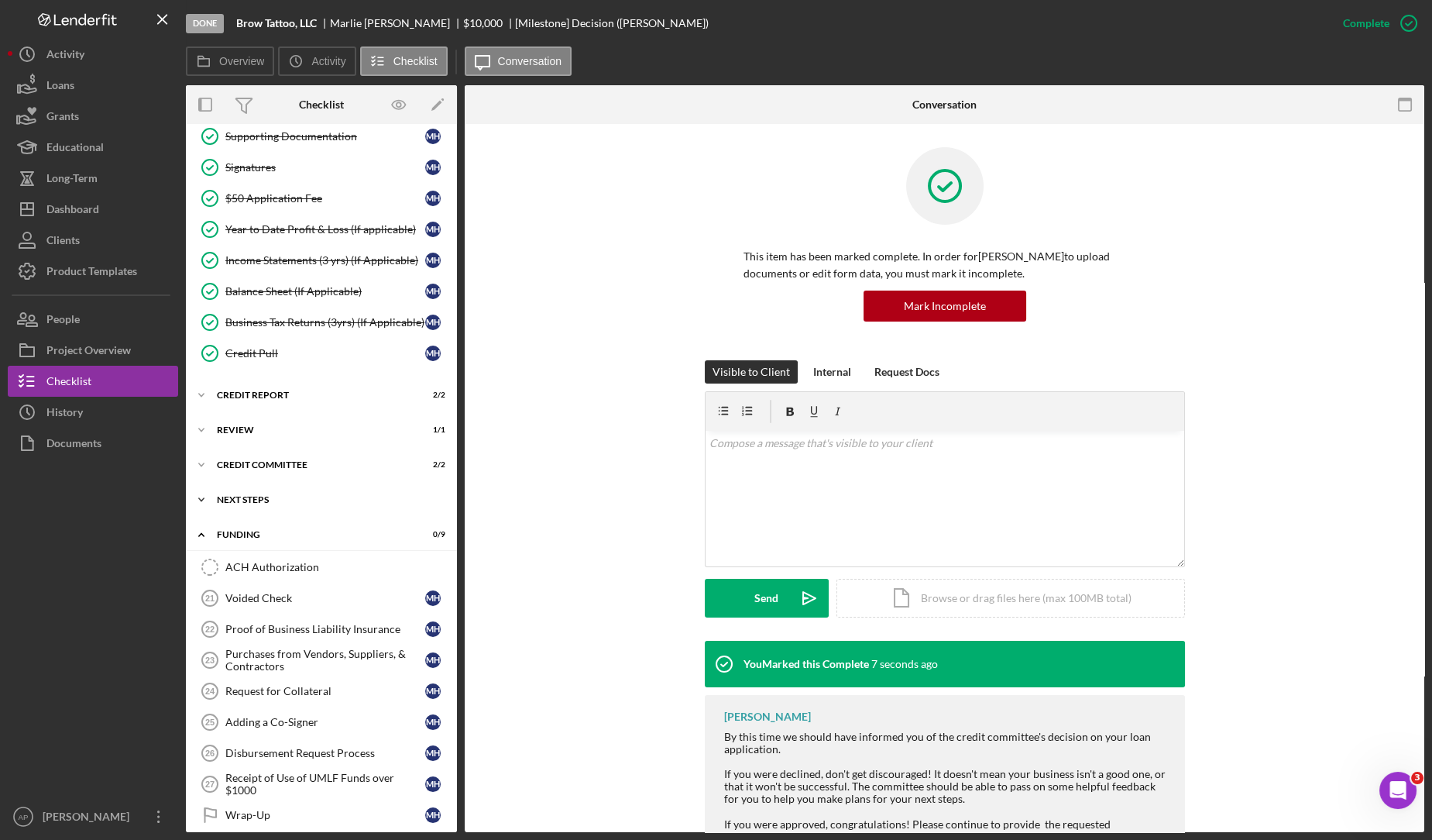
scroll to position [0, 0]
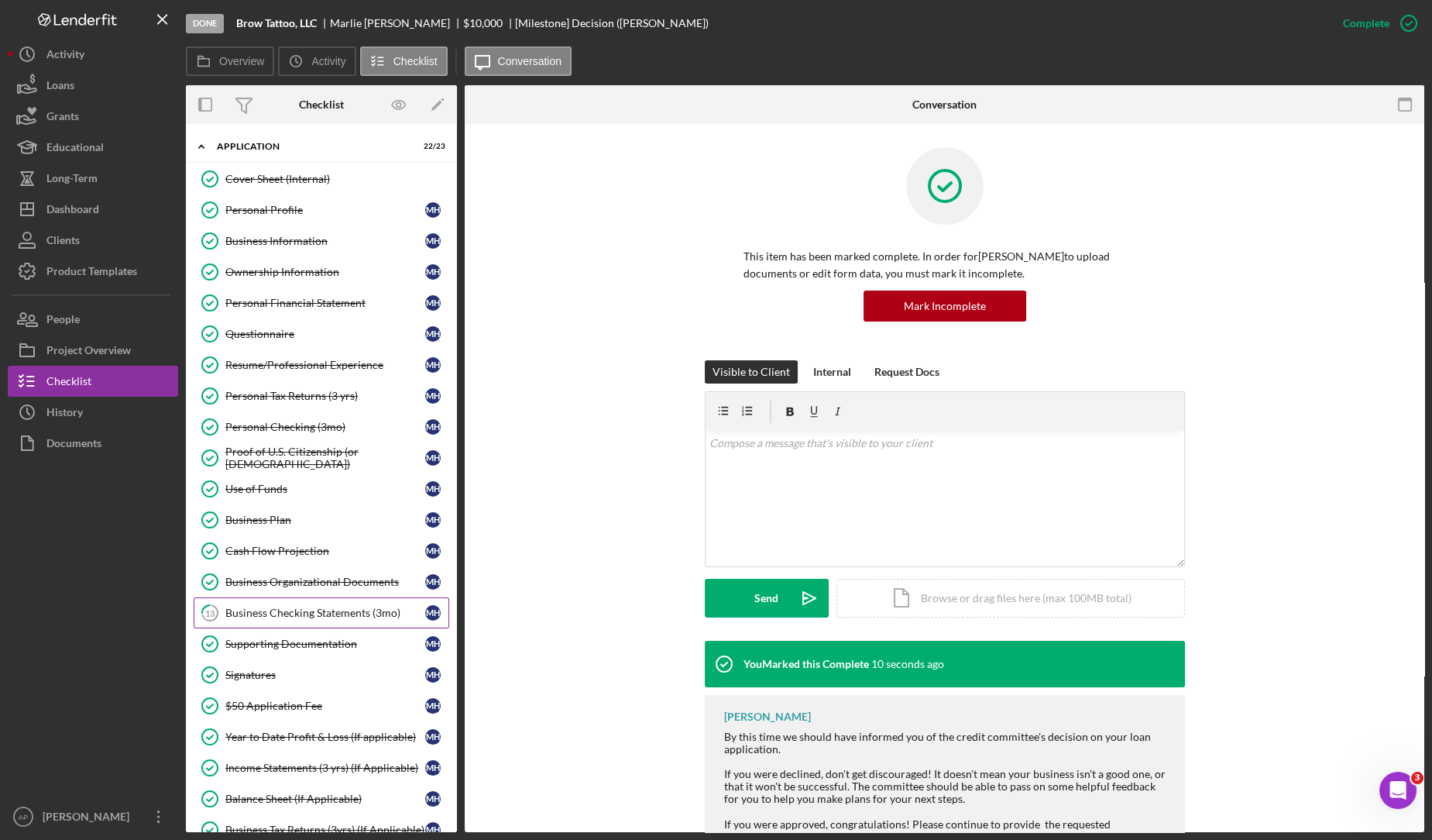
click at [250, 607] on div "Business Checking Statements (3mo)" at bounding box center [325, 613] width 199 height 13
